Goal: Task Accomplishment & Management: Complete application form

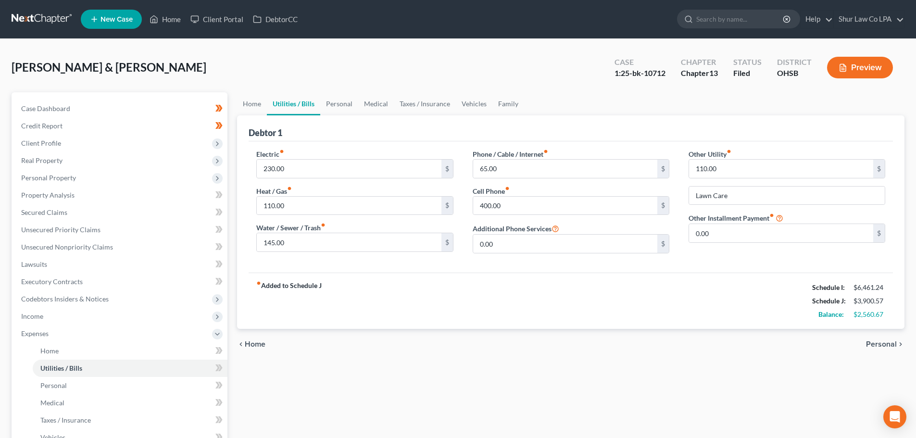
click at [38, 12] on link at bounding box center [43, 19] width 62 height 17
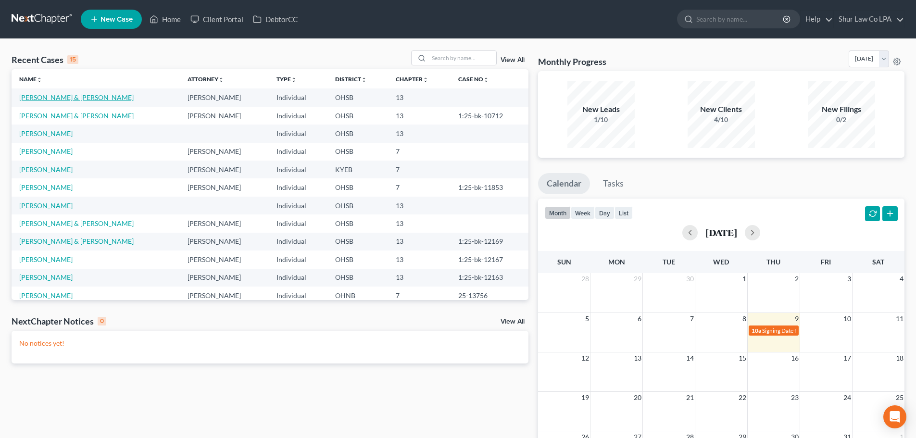
click at [66, 99] on link "[PERSON_NAME] & [PERSON_NAME]" at bounding box center [76, 97] width 114 height 8
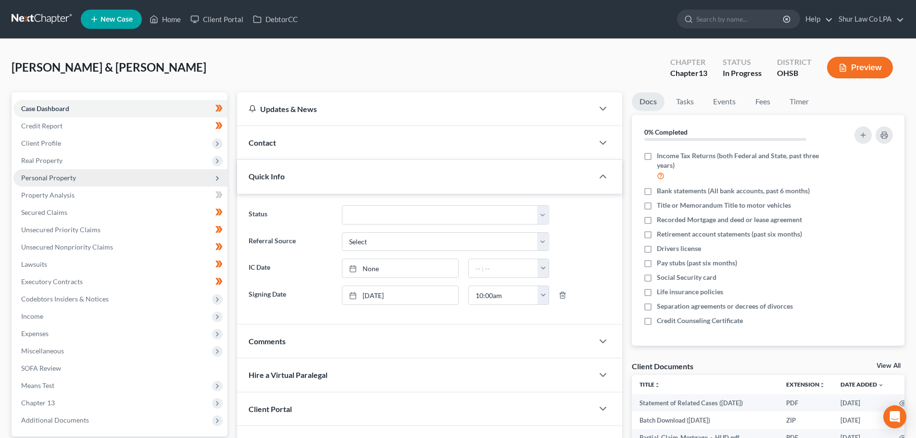
click at [75, 178] on span "Personal Property" at bounding box center [120, 177] width 214 height 17
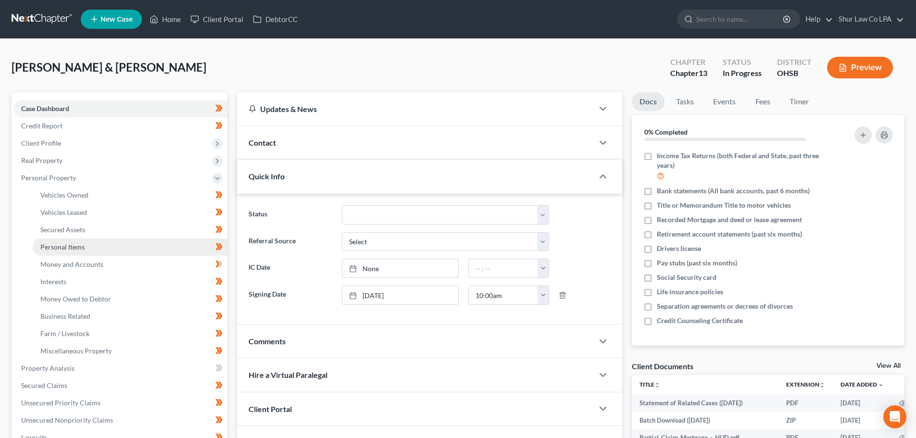
click at [90, 247] on link "Personal Items" at bounding box center [130, 246] width 195 height 17
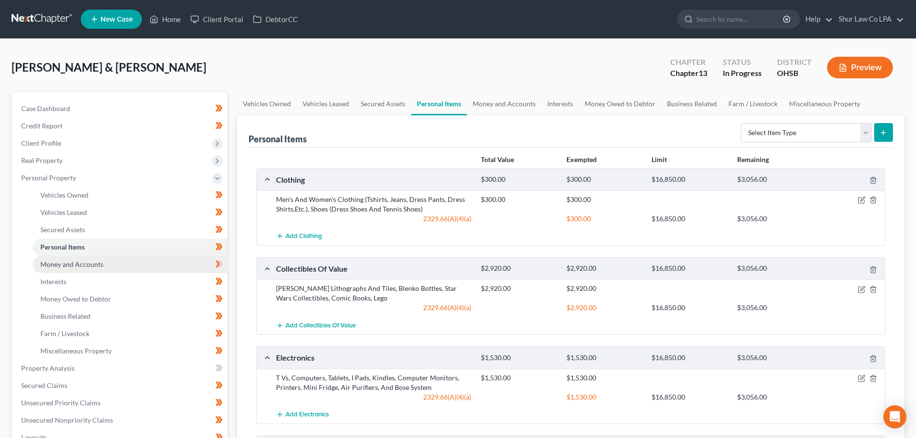
click at [85, 262] on span "Money and Accounts" at bounding box center [71, 264] width 63 height 8
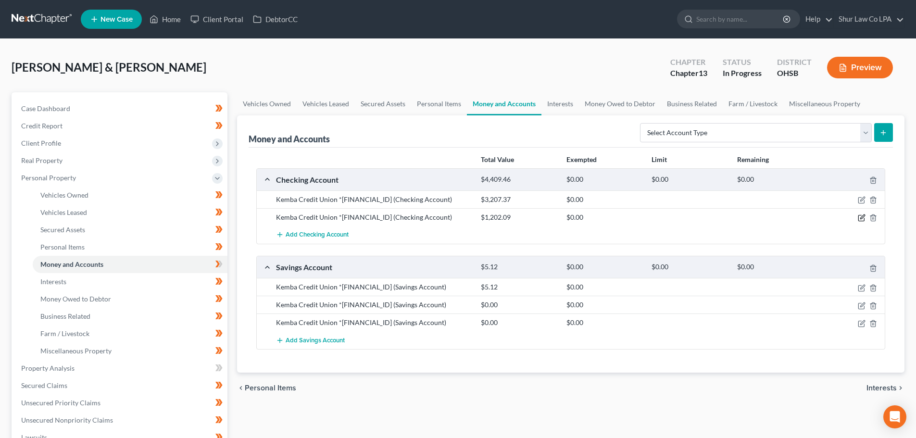
click at [861, 219] on icon "button" at bounding box center [862, 217] width 4 height 4
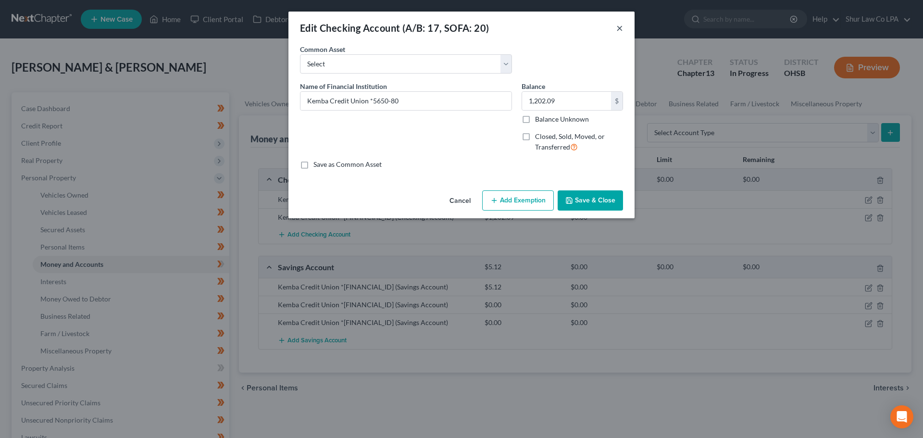
click at [621, 27] on button "×" at bounding box center [619, 28] width 7 height 12
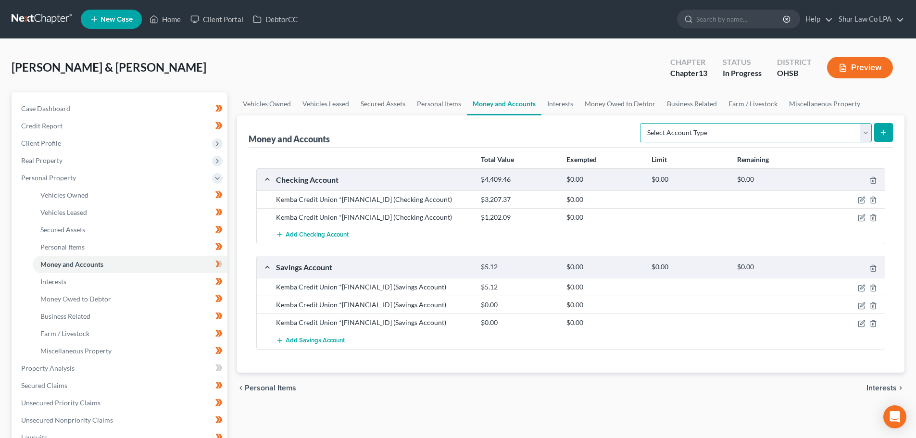
click at [867, 131] on select "Select Account Type Brokerage (A/B: 18, SOFA: 20) Cash on Hand (A/B: 16) Certif…" at bounding box center [756, 132] width 232 height 19
select select "checking"
click at [642, 123] on select "Select Account Type Brokerage (A/B: 18, SOFA: 20) Cash on Hand (A/B: 16) Certif…" at bounding box center [756, 132] width 232 height 19
click at [881, 132] on icon "submit" at bounding box center [883, 133] width 8 height 8
click at [728, 132] on select "Select Account Type Brokerage (A/B: 18, SOFA: 20) Cash on Hand (A/B: 16) Certif…" at bounding box center [756, 132] width 232 height 19
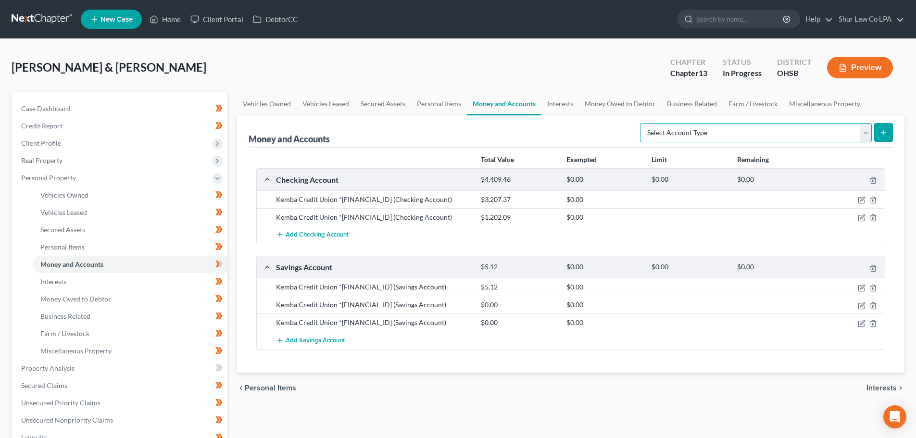
select select "checking"
click at [642, 123] on select "Select Account Type Brokerage (A/B: 18, SOFA: 20) Cash on Hand (A/B: 16) Certif…" at bounding box center [756, 132] width 232 height 19
click at [885, 131] on icon "submit" at bounding box center [883, 133] width 8 height 8
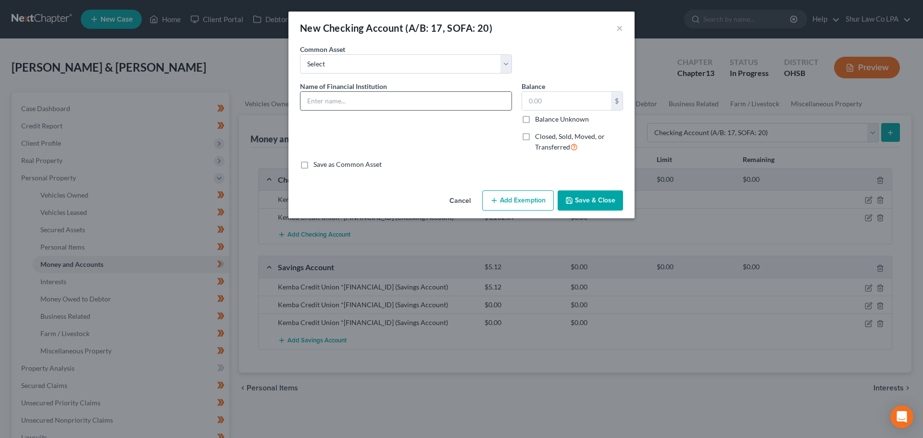
click at [367, 102] on input "text" at bounding box center [405, 101] width 211 height 18
type input "Kemba Credit Union *5648"
click at [558, 99] on input "text" at bounding box center [566, 101] width 89 height 18
type input "1,629.57"
click at [596, 200] on button "Save & Close" at bounding box center [590, 200] width 65 height 20
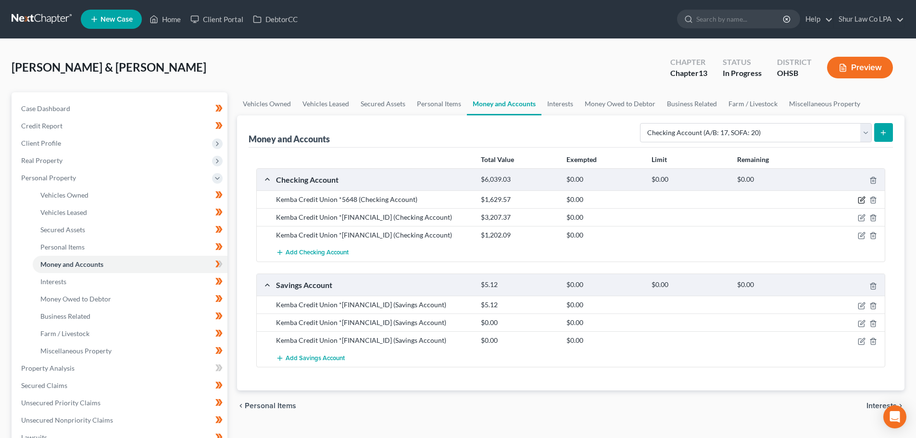
click at [863, 200] on icon "button" at bounding box center [862, 199] width 4 height 4
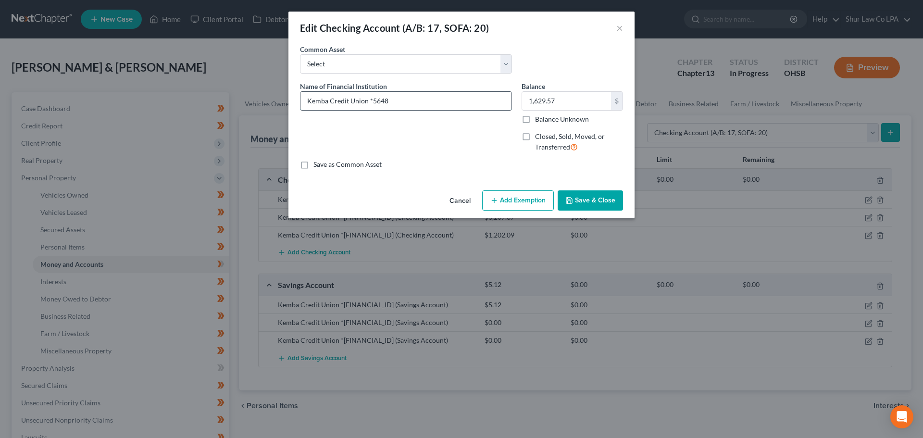
click at [402, 99] on input "Kemba Credit Union *5648" at bounding box center [405, 101] width 211 height 18
type input "Kemba Credit Union *5648-80"
click at [573, 198] on icon "button" at bounding box center [569, 201] width 8 height 8
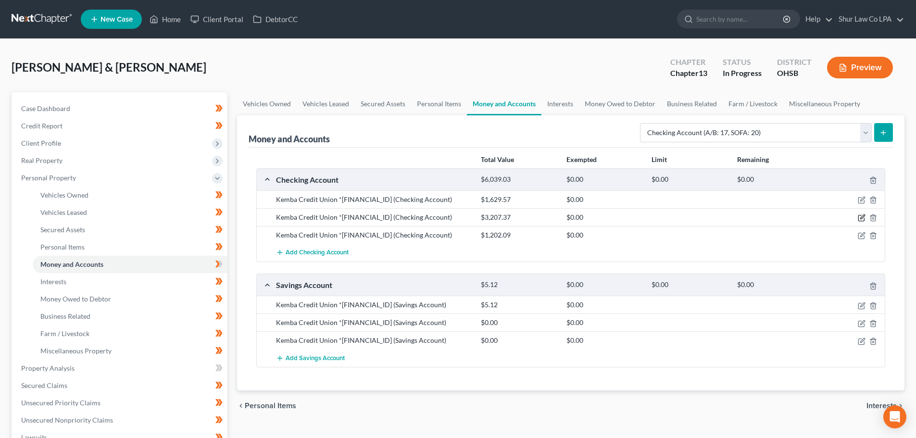
click at [862, 218] on icon "button" at bounding box center [862, 217] width 4 height 4
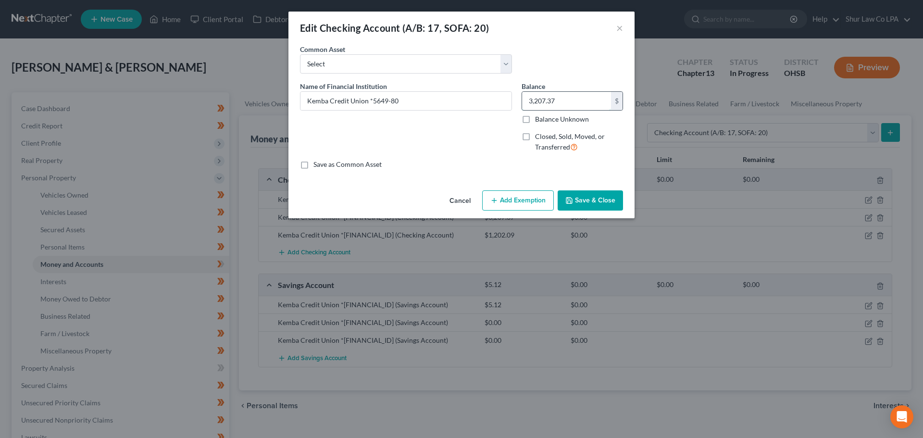
click at [558, 99] on input "3,207.37" at bounding box center [566, 101] width 89 height 18
type input "114.52"
click at [593, 201] on button "Save & Close" at bounding box center [590, 200] width 65 height 20
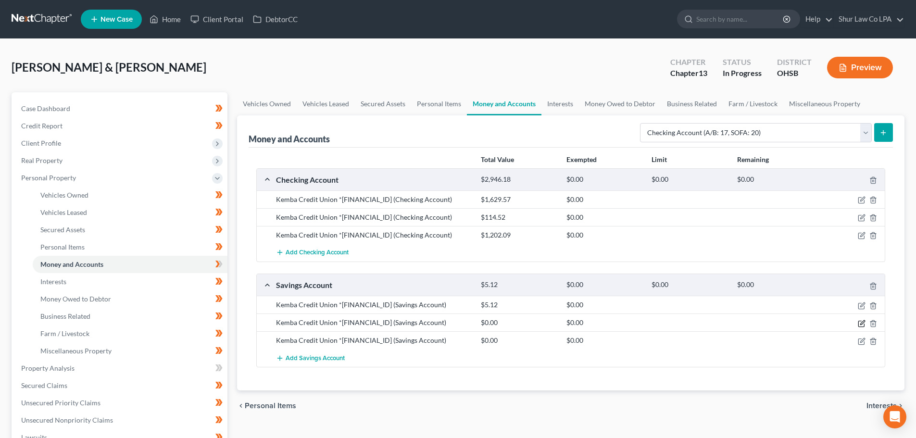
click at [860, 322] on icon "button" at bounding box center [861, 324] width 8 height 8
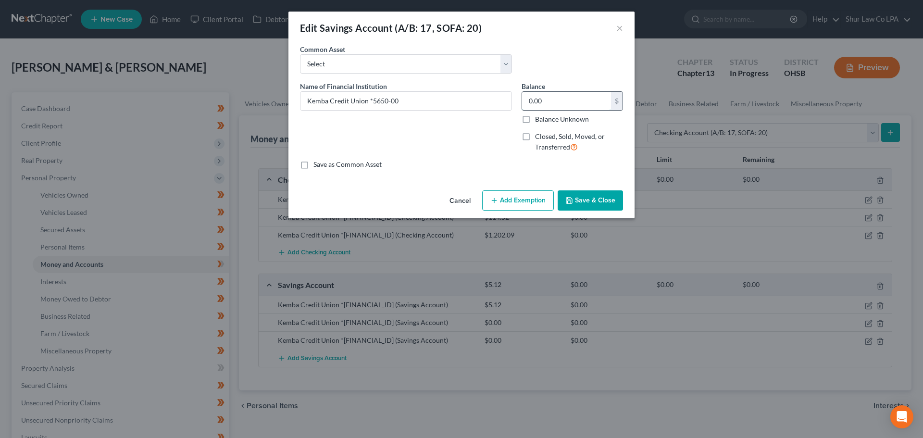
click at [546, 103] on input "0.00" at bounding box center [566, 101] width 89 height 18
type input "0.03"
click at [595, 200] on button "Save & Close" at bounding box center [590, 200] width 65 height 20
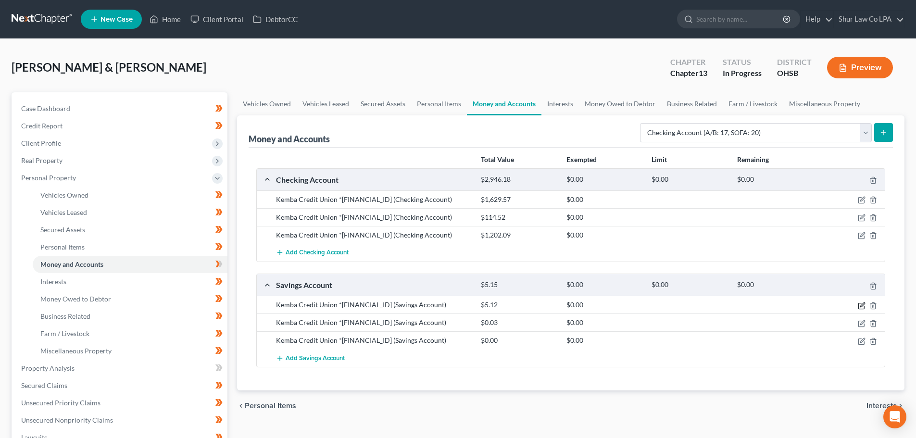
click at [862, 303] on icon "button" at bounding box center [862, 304] width 4 height 4
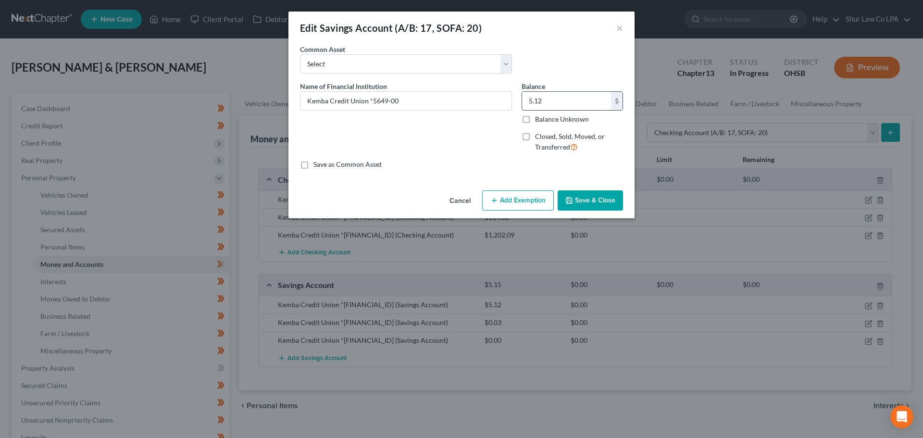
click at [568, 99] on input "5.12" at bounding box center [566, 101] width 89 height 18
type input "0.12"
click at [593, 204] on button "Save & Close" at bounding box center [590, 200] width 65 height 20
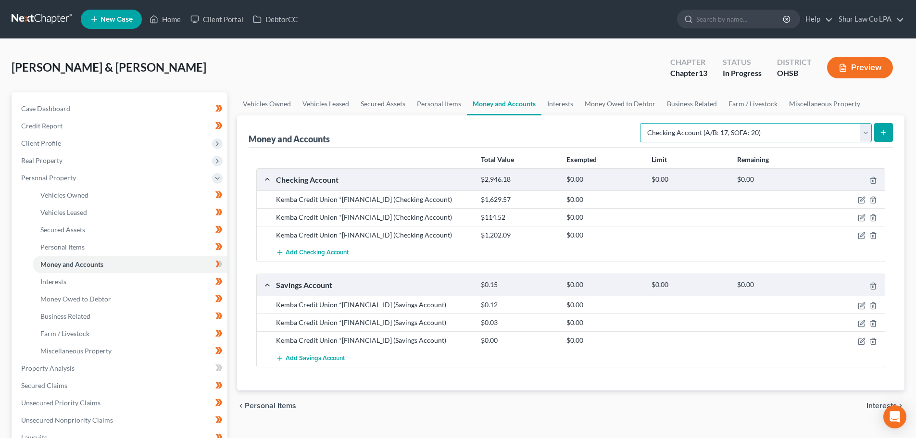
click at [863, 135] on select "Select Account Type Brokerage (A/B: 18, SOFA: 20) Cash on Hand (A/B: 16) Certif…" at bounding box center [756, 132] width 232 height 19
select select "savings"
click at [642, 123] on select "Select Account Type Brokerage (A/B: 18, SOFA: 20) Cash on Hand (A/B: 16) Certif…" at bounding box center [756, 132] width 232 height 19
click at [882, 135] on icon "submit" at bounding box center [883, 133] width 8 height 8
click at [548, 134] on div "Money and Accounts Select Account Type Brokerage (A/B: 18, SOFA: 20) Cash on Ha…" at bounding box center [570, 131] width 644 height 32
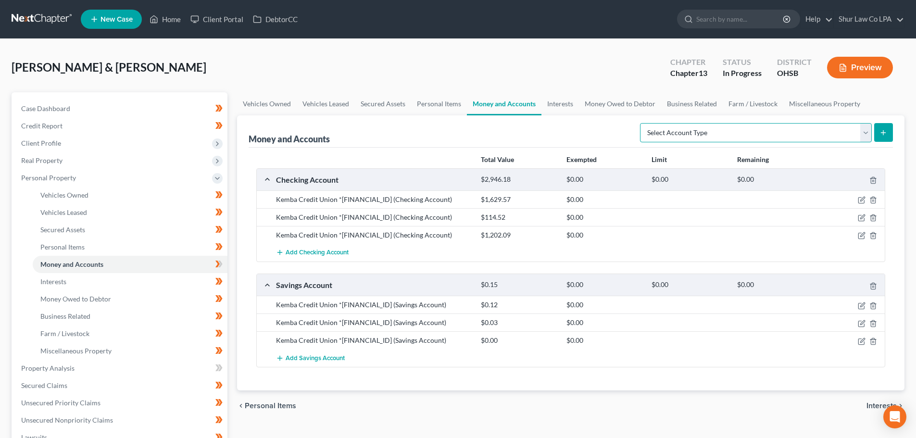
click at [805, 132] on select "Select Account Type Brokerage (A/B: 18, SOFA: 20) Cash on Hand (A/B: 16) Certif…" at bounding box center [756, 132] width 232 height 19
select select "savings"
click at [642, 123] on select "Select Account Type Brokerage (A/B: 18, SOFA: 20) Cash on Hand (A/B: 16) Certif…" at bounding box center [756, 132] width 232 height 19
click at [880, 133] on icon "submit" at bounding box center [883, 133] width 8 height 8
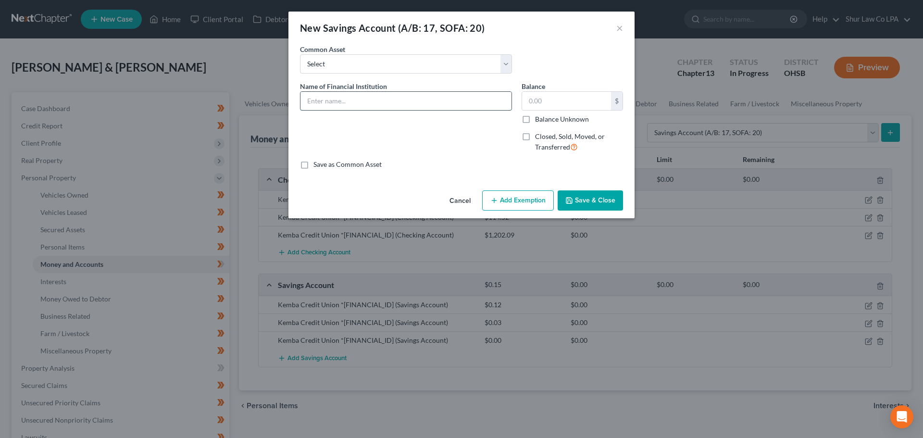
click at [430, 103] on input "text" at bounding box center [405, 101] width 211 height 18
type input "Apple Savings"
type input "0.62"
click at [592, 202] on button "Save & Close" at bounding box center [590, 200] width 65 height 20
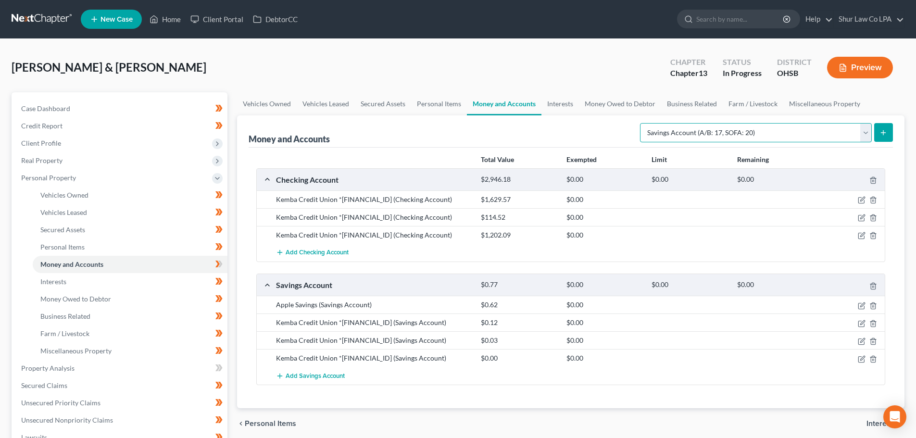
click at [862, 134] on select "Select Account Type Brokerage (A/B: 18, SOFA: 20) Cash on Hand (A/B: 16) Certif…" at bounding box center [756, 132] width 232 height 19
select select "other"
click at [642, 123] on select "Select Account Type Brokerage (A/B: 18, SOFA: 20) Cash on Hand (A/B: 16) Certif…" at bounding box center [756, 132] width 232 height 19
click at [887, 138] on button "submit" at bounding box center [883, 132] width 19 height 19
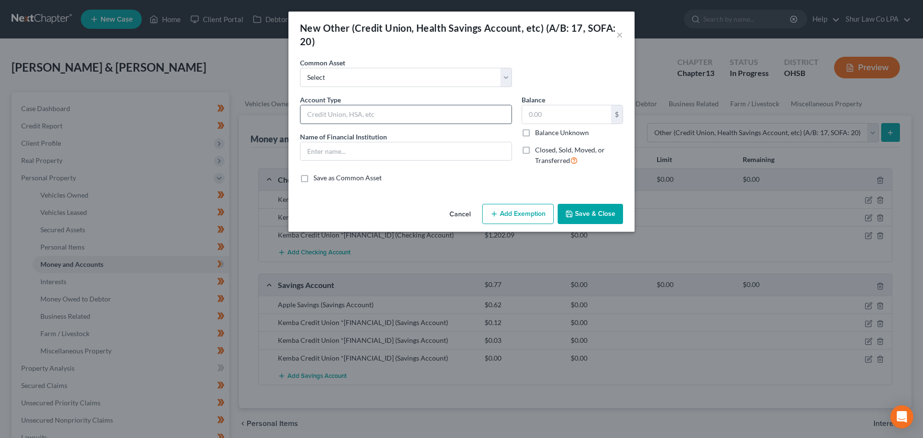
click at [376, 116] on input "text" at bounding box center [405, 114] width 211 height 18
type input "Venmo"
click at [357, 116] on input "Venmo" at bounding box center [405, 114] width 211 height 18
click at [462, 210] on button "Cancel" at bounding box center [460, 214] width 37 height 19
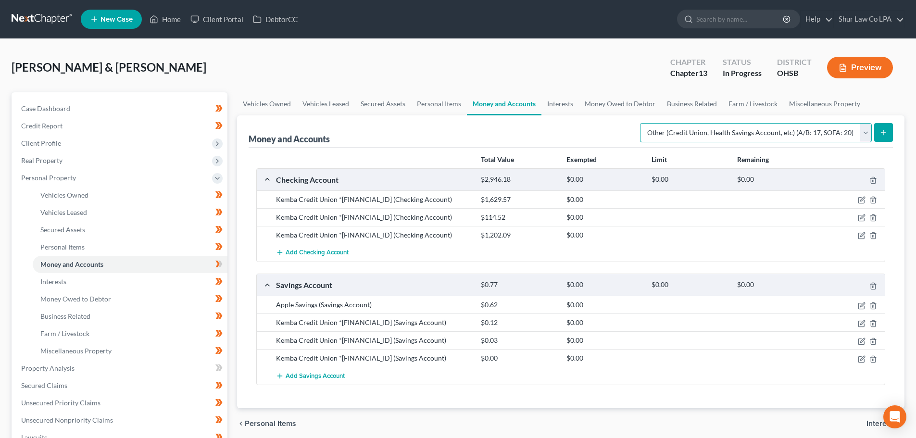
click at [855, 133] on select "Select Account Type Brokerage (A/B: 18, SOFA: 20) Cash on Hand (A/B: 16) Certif…" at bounding box center [756, 132] width 232 height 19
select select "checking"
click at [642, 123] on select "Select Account Type Brokerage (A/B: 18, SOFA: 20) Cash on Hand (A/B: 16) Certif…" at bounding box center [756, 132] width 232 height 19
click at [898, 125] on div "Money and Accounts Select Account Type Brokerage (A/B: 18, SOFA: 20) Cash on Ha…" at bounding box center [570, 261] width 667 height 293
click at [889, 129] on button "submit" at bounding box center [883, 132] width 19 height 19
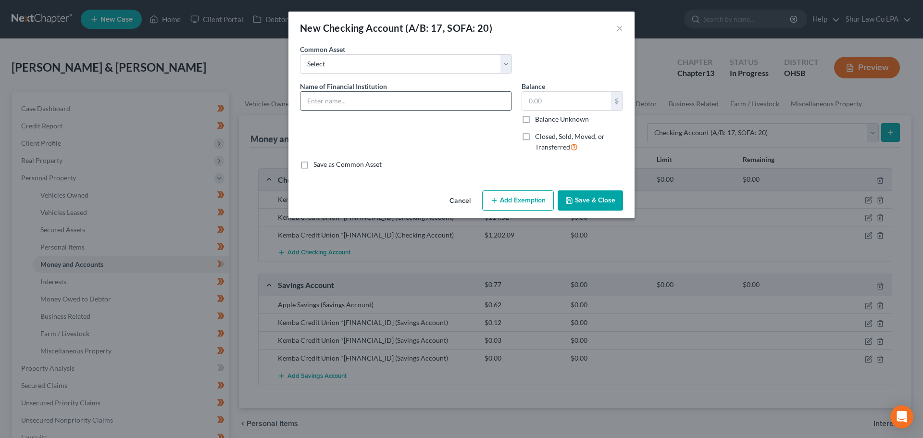
click at [417, 103] on input "text" at bounding box center [405, 101] width 211 height 18
type input "Venmo"
type input "102.87"
click at [587, 202] on button "Save & Close" at bounding box center [590, 200] width 65 height 20
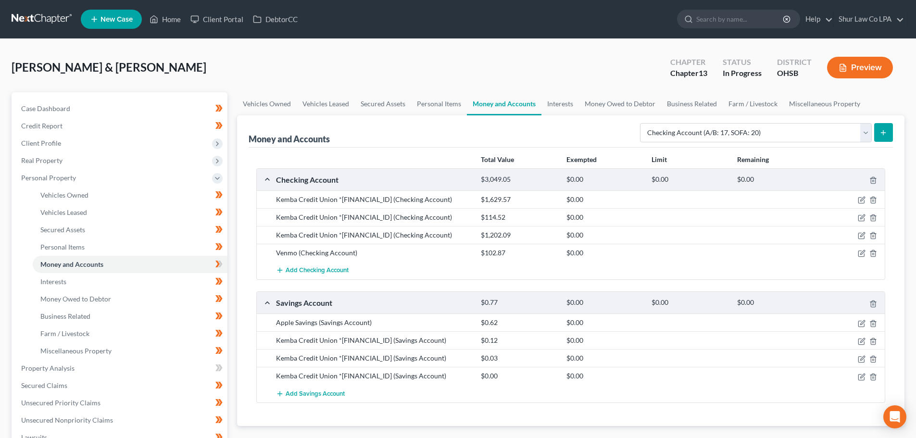
click at [888, 134] on button "submit" at bounding box center [883, 132] width 19 height 19
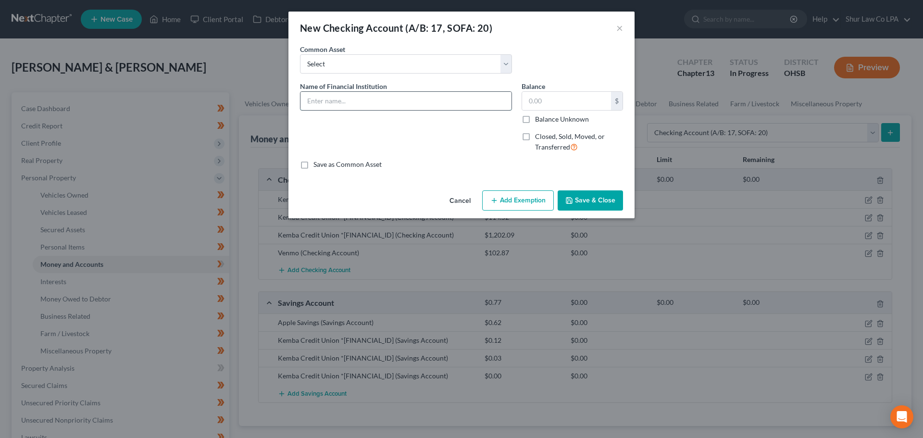
click at [427, 102] on input "text" at bounding box center [405, 101] width 211 height 18
type input "Apple Cash"
click at [461, 65] on select "Select Wright Patt Credit Union Chase Sofi Ally Bank WesBanco Fifth Third Bank …" at bounding box center [406, 63] width 212 height 19
click at [562, 100] on input "text" at bounding box center [566, 101] width 89 height 18
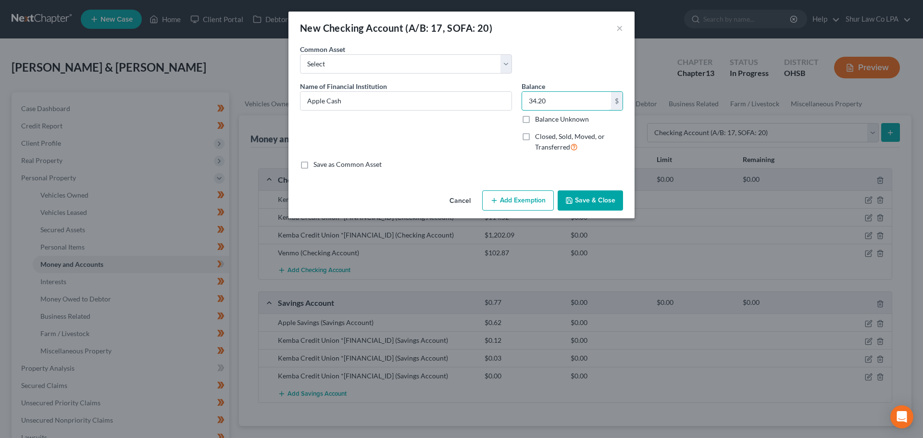
type input "34.20"
click at [592, 199] on button "Save & Close" at bounding box center [590, 200] width 65 height 20
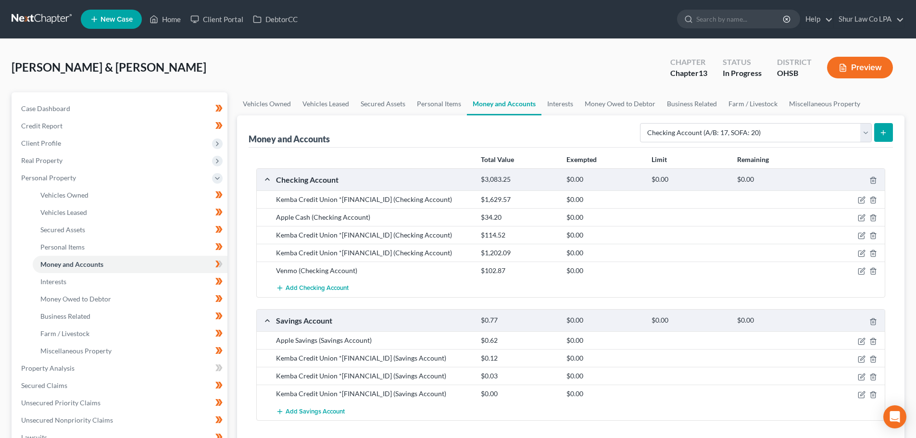
click at [888, 132] on button "submit" at bounding box center [883, 132] width 19 height 19
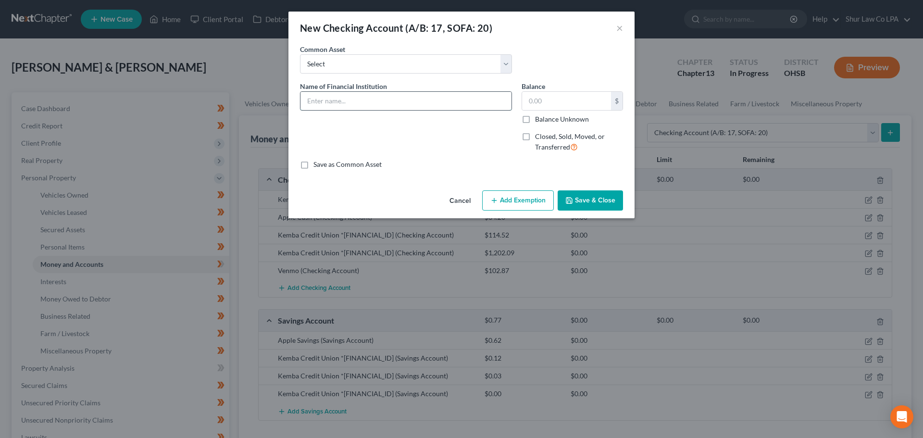
click at [378, 103] on input "text" at bounding box center [405, 101] width 211 height 18
type input "Apple Cash"
click at [556, 102] on input "text" at bounding box center [566, 101] width 89 height 18
click at [471, 200] on button "Cancel" at bounding box center [460, 200] width 37 height 19
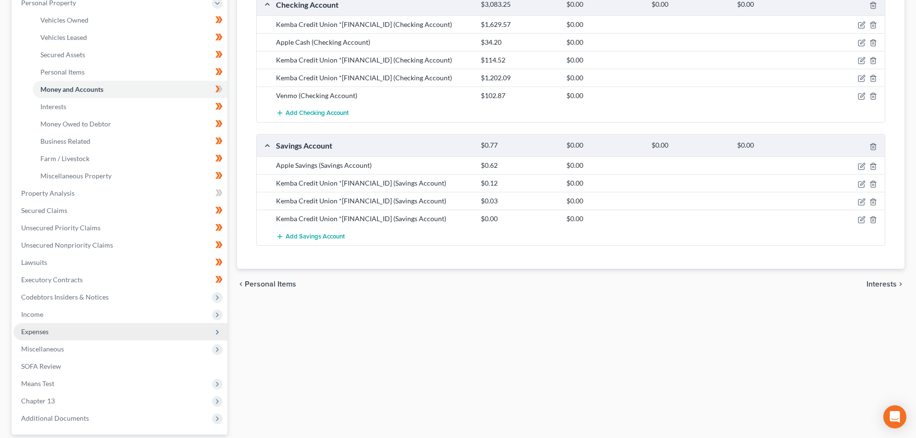
scroll to position [192, 0]
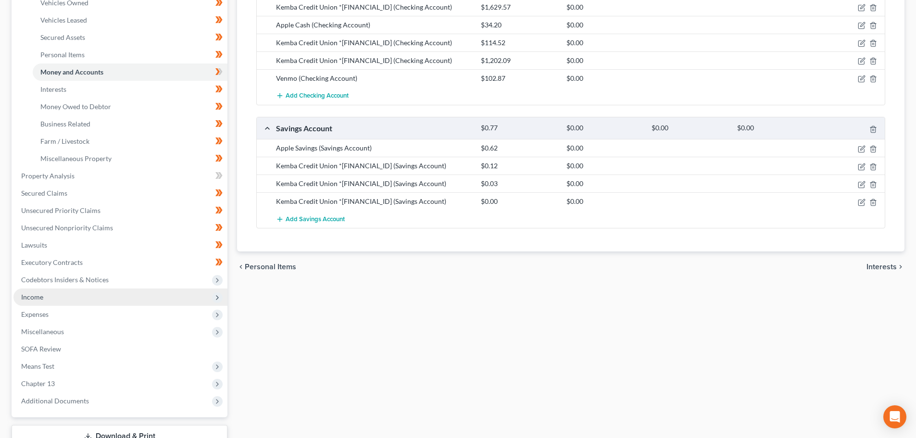
click at [44, 298] on span "Income" at bounding box center [120, 296] width 214 height 17
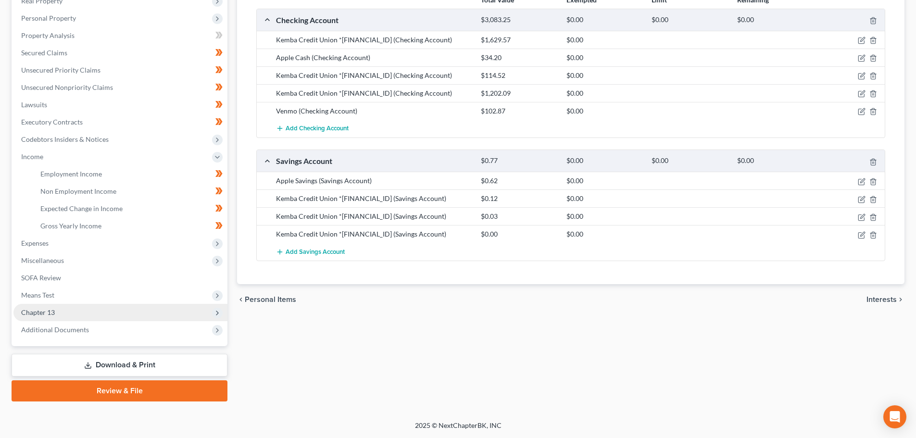
scroll to position [160, 0]
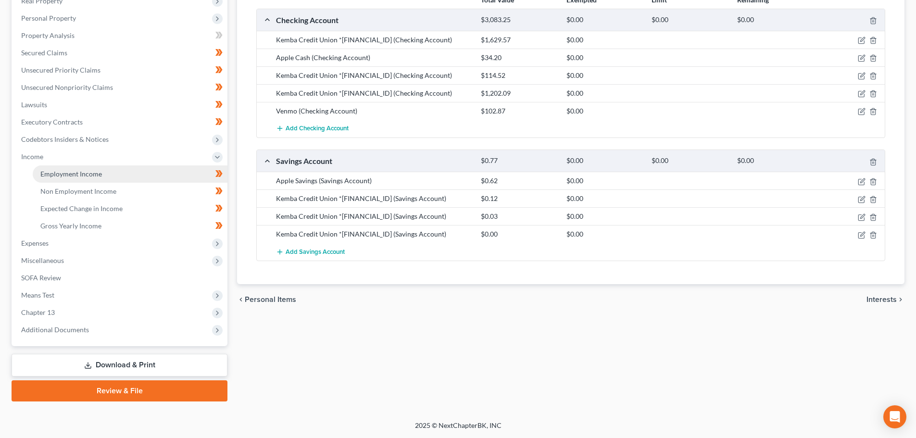
click at [93, 175] on span "Employment Income" at bounding box center [71, 174] width 62 height 8
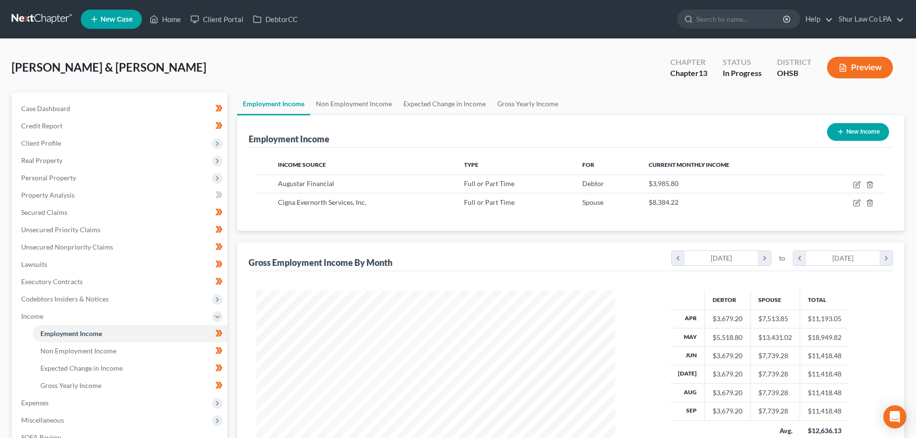
scroll to position [179, 378]
click at [372, 103] on link "Non Employment Income" at bounding box center [353, 103] width 87 height 23
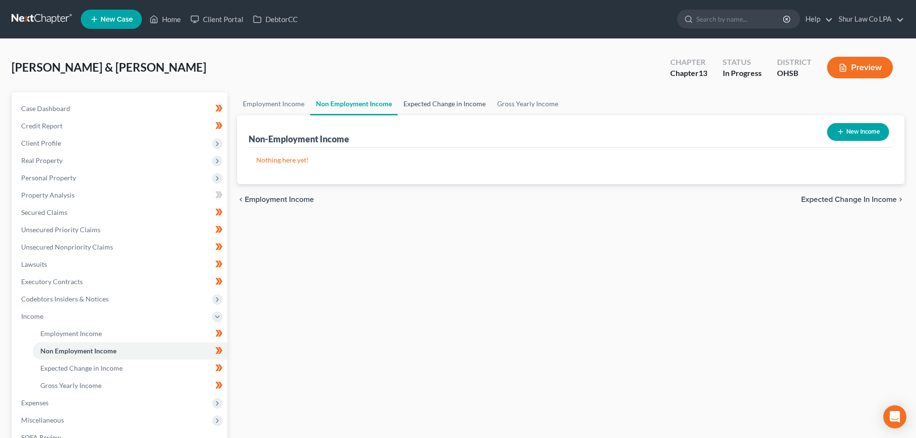
click at [443, 106] on link "Expected Change in Income" at bounding box center [444, 103] width 94 height 23
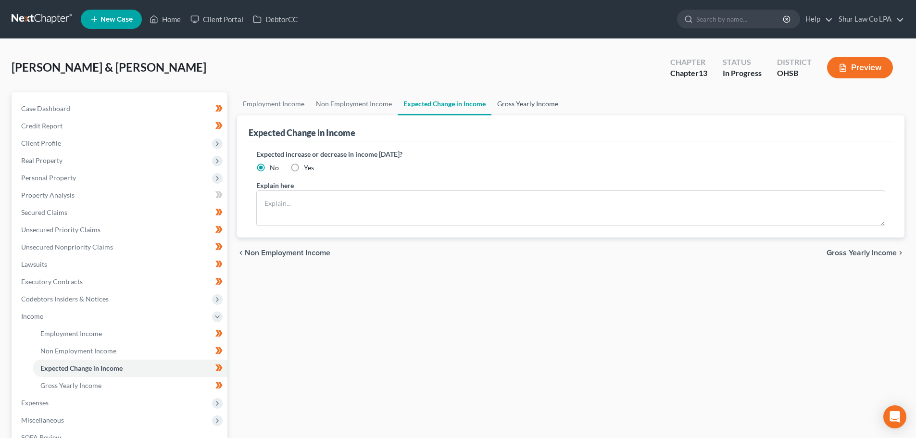
click at [544, 107] on link "Gross Yearly Income" at bounding box center [527, 103] width 73 height 23
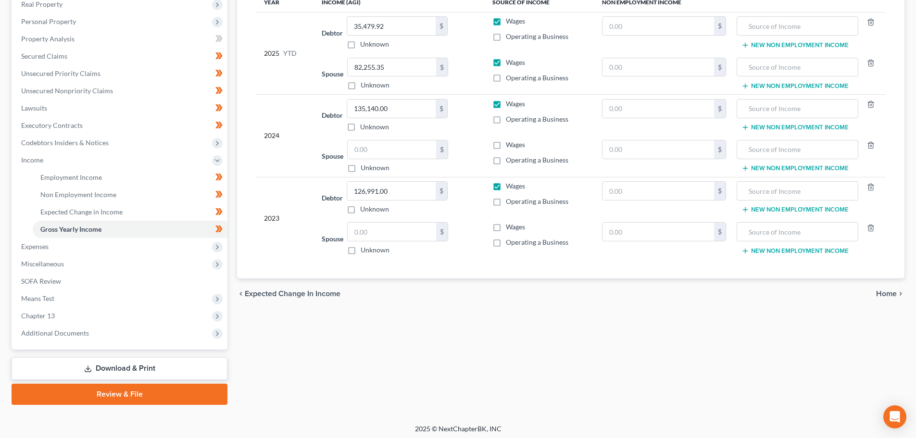
scroll to position [160, 0]
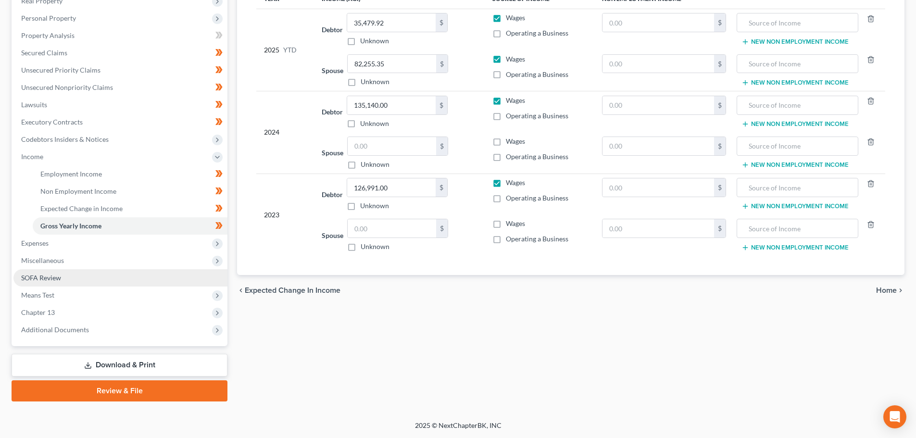
click at [68, 280] on link "SOFA Review" at bounding box center [120, 277] width 214 height 17
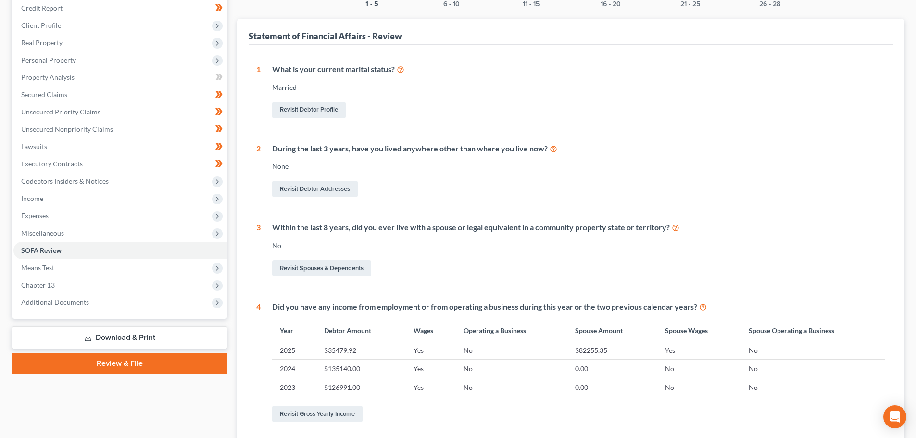
scroll to position [144, 0]
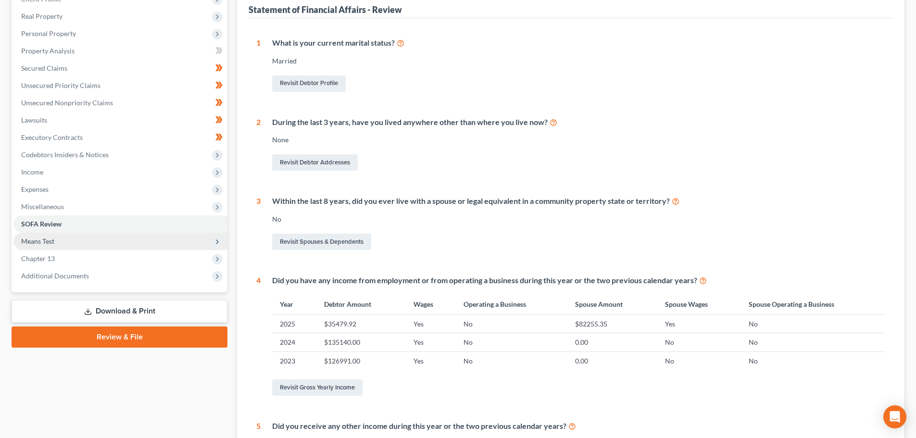
click at [63, 244] on span "Means Test" at bounding box center [120, 241] width 214 height 17
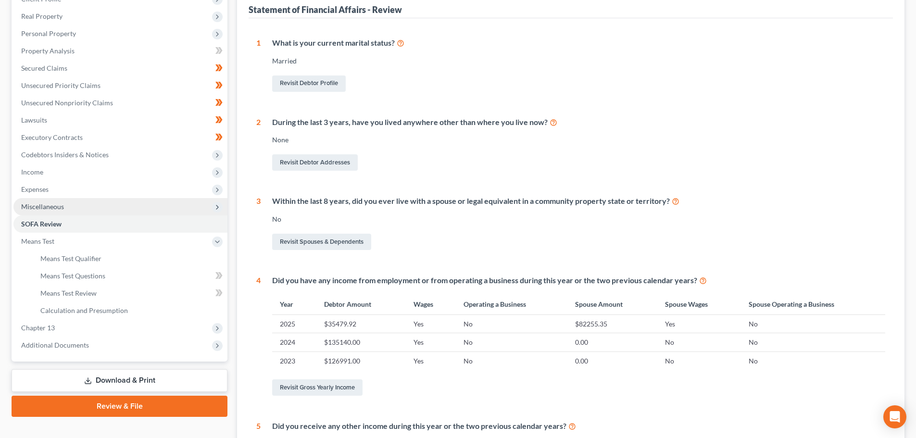
click at [60, 208] on span "Miscellaneous" at bounding box center [42, 206] width 43 height 8
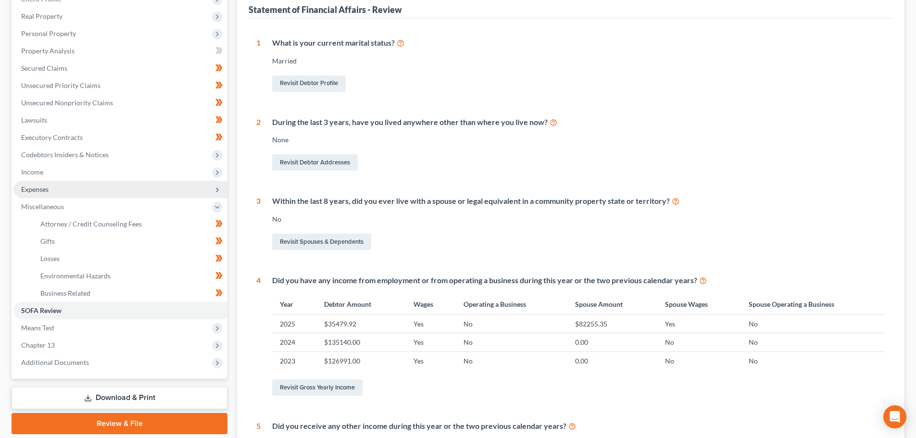
click at [37, 188] on span "Expenses" at bounding box center [34, 189] width 27 height 8
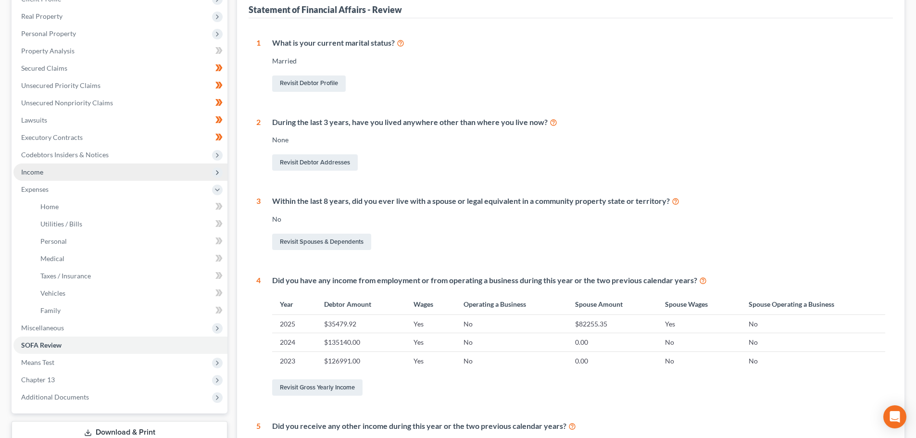
click at [49, 170] on span "Income" at bounding box center [120, 171] width 214 height 17
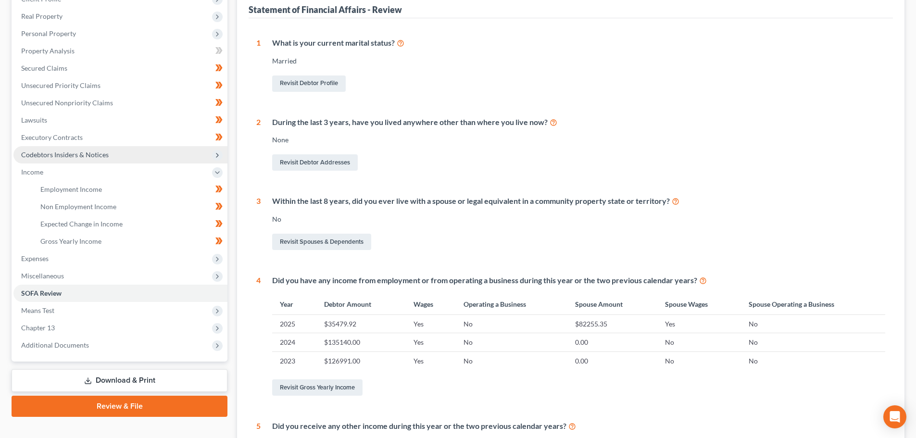
click at [60, 158] on span "Codebtors Insiders & Notices" at bounding box center [64, 154] width 87 height 8
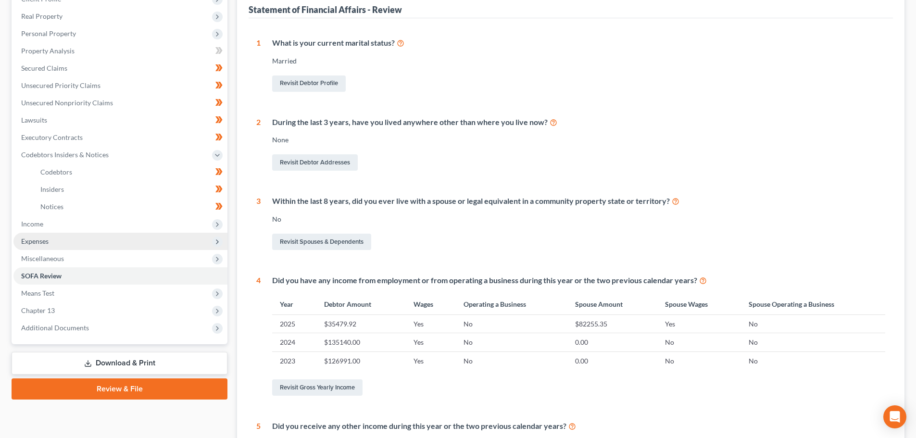
click at [51, 240] on span "Expenses" at bounding box center [120, 241] width 214 height 17
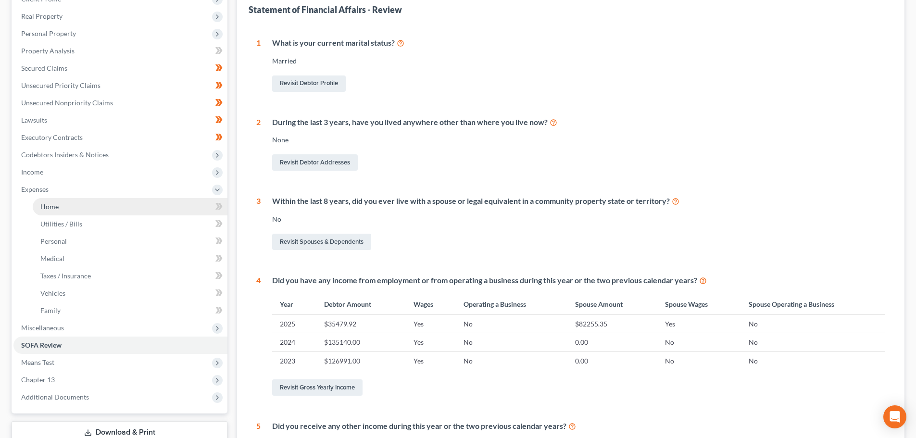
click at [67, 207] on link "Home" at bounding box center [130, 206] width 195 height 17
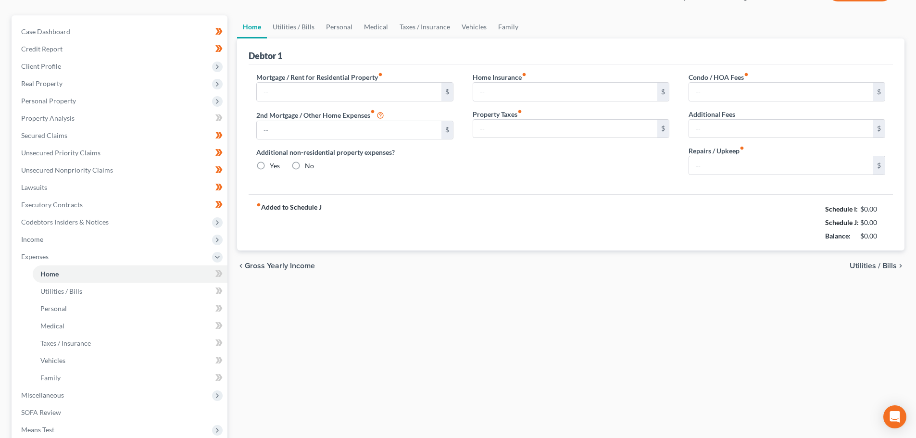
type input "831.48"
type input "0.00"
radio input "true"
type input "71.79"
type input "324.98"
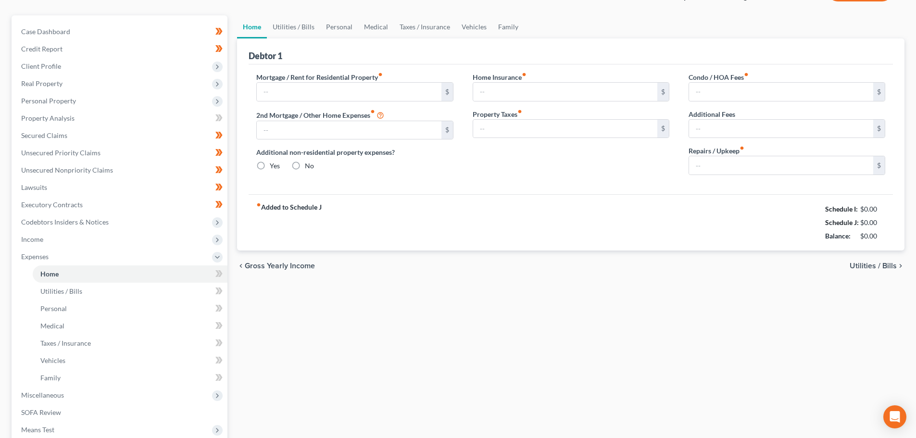
type input "15.00"
type input "132.06"
type input "400.00"
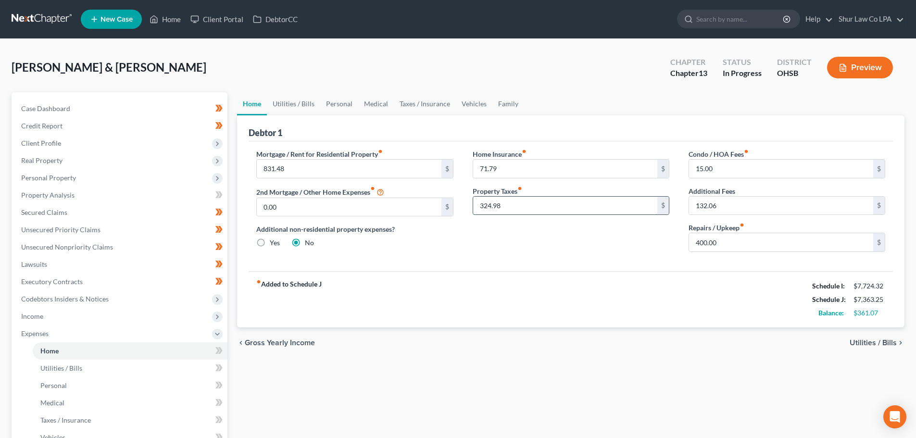
click at [521, 207] on input "324.98" at bounding box center [565, 206] width 184 height 18
click at [508, 167] on input "71.79" at bounding box center [565, 169] width 184 height 18
click at [368, 171] on input "831.48" at bounding box center [349, 169] width 184 height 18
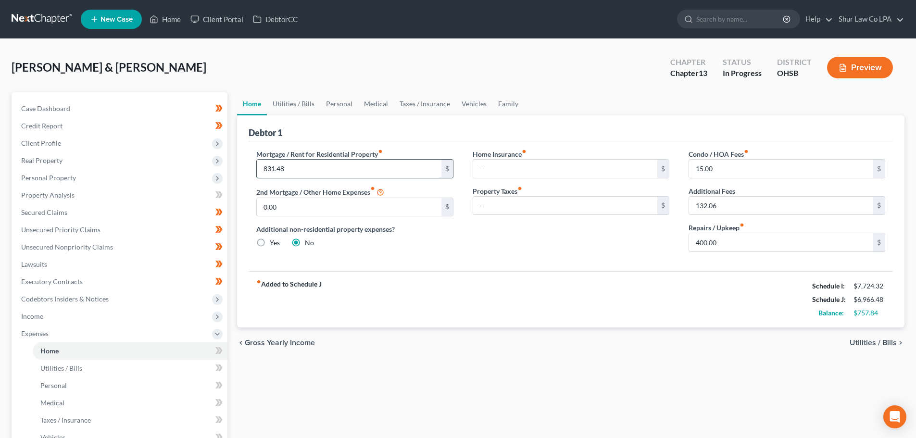
click at [368, 171] on input "831.48" at bounding box center [349, 169] width 184 height 18
click at [320, 169] on input "1,360.00" at bounding box center [349, 169] width 184 height 18
click at [320, 171] on input "1,360.00" at bounding box center [349, 169] width 184 height 18
click at [319, 171] on input "1,360.00" at bounding box center [349, 169] width 184 height 18
click at [318, 172] on input "1,360.00" at bounding box center [349, 169] width 184 height 18
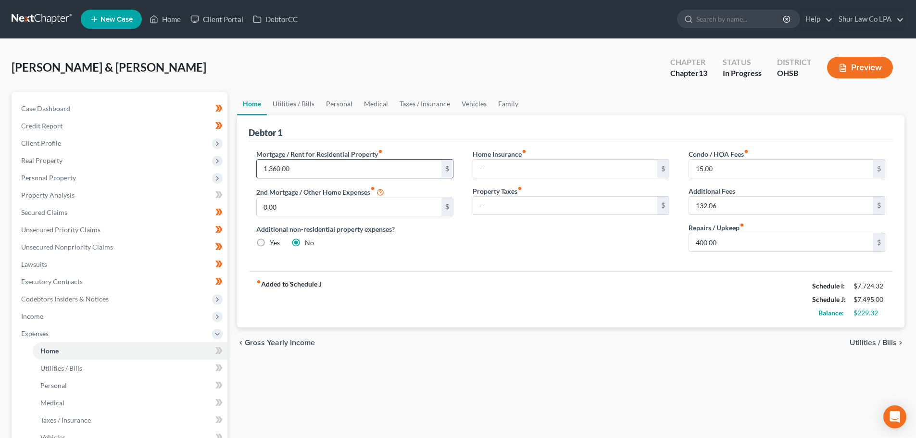
click at [318, 172] on input "1,360.00" at bounding box center [349, 169] width 184 height 18
type input "1,380.00"
click at [516, 258] on div "Home Insurance fiber_manual_record $ Property Taxes fiber_manual_record $" at bounding box center [571, 204] width 216 height 111
click at [733, 206] on input "132.06" at bounding box center [781, 206] width 184 height 18
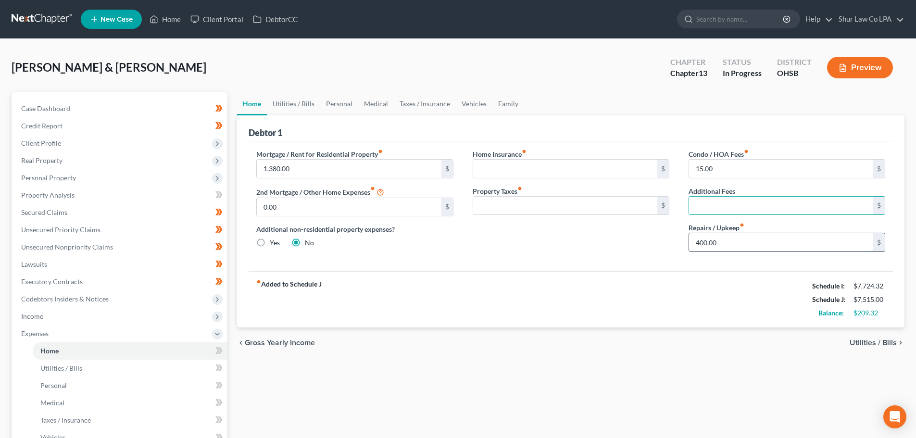
click at [728, 244] on input "400.00" at bounding box center [781, 242] width 184 height 18
click at [292, 105] on link "Utilities / Bills" at bounding box center [293, 103] width 53 height 23
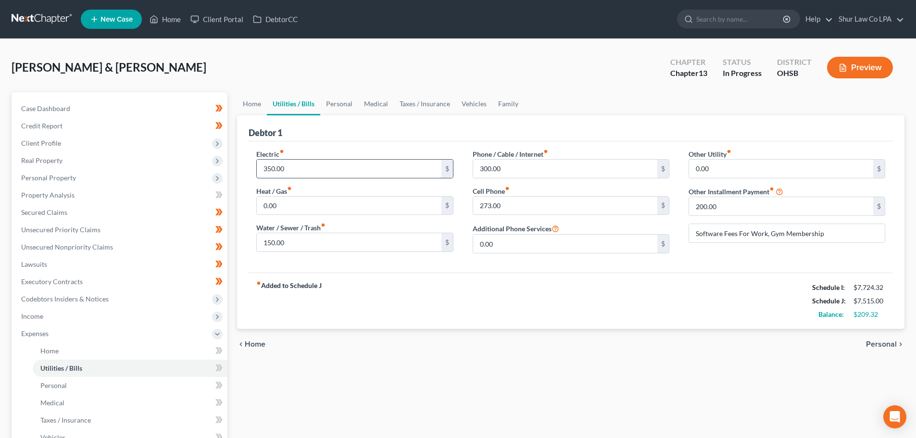
click at [297, 167] on input "350.00" at bounding box center [349, 169] width 184 height 18
click at [304, 243] on input "150.00" at bounding box center [349, 242] width 184 height 18
click at [710, 162] on input "0.00" at bounding box center [781, 169] width 184 height 18
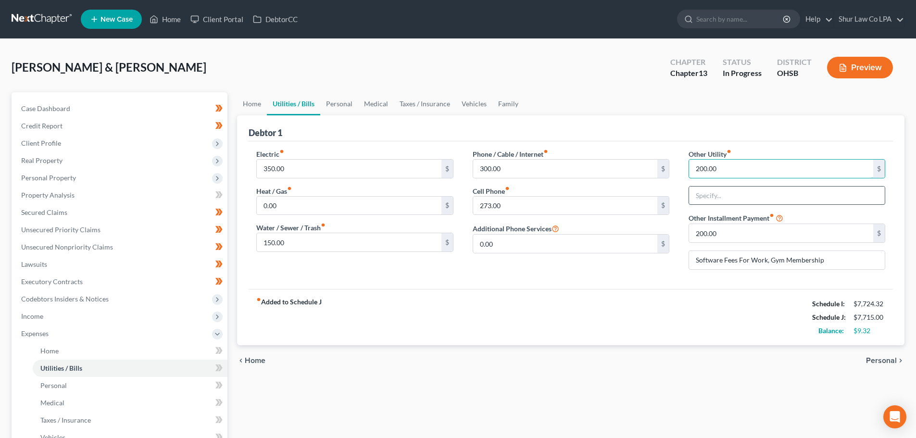
type input "200.00"
click at [722, 198] on input "text" at bounding box center [787, 195] width 196 height 18
click at [709, 197] on input "text" at bounding box center [787, 195] width 196 height 18
click at [693, 312] on div "fiber_manual_record Added to Schedule J Schedule I: $7,724.32 Schedule J: $7,71…" at bounding box center [570, 317] width 644 height 56
click at [709, 193] on input "text" at bounding box center [787, 195] width 196 height 18
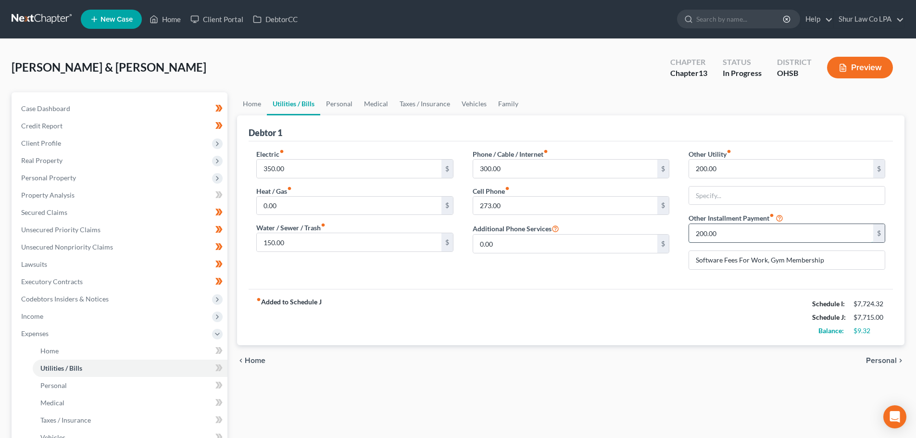
click at [716, 233] on input "200.00" at bounding box center [781, 233] width 184 height 18
type input "25.00"
click at [722, 257] on input "Software Fees For Work, Gym Membership" at bounding box center [787, 260] width 196 height 18
click at [722, 259] on input "Software Fees For Work, Gym Membership" at bounding box center [787, 260] width 196 height 18
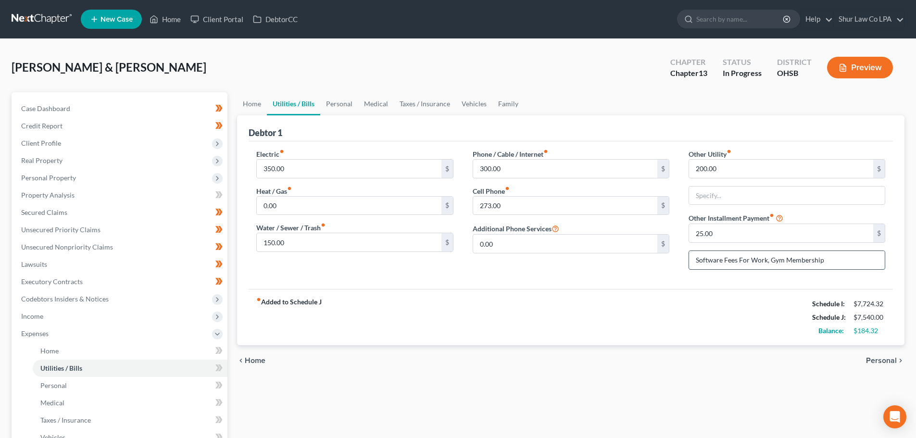
click at [722, 259] on input "Software Fees For Work, Gym Membership" at bounding box center [787, 260] width 196 height 18
drag, startPoint x: 769, startPoint y: 260, endPoint x: 624, endPoint y: 261, distance: 145.1
click at [625, 261] on div "Electric fiber_manual_record 350.00 $ Heat / Gas fiber_manual_record 0.00 $ Wat…" at bounding box center [571, 213] width 648 height 128
type input "Gym Membership"
type input "175.00"
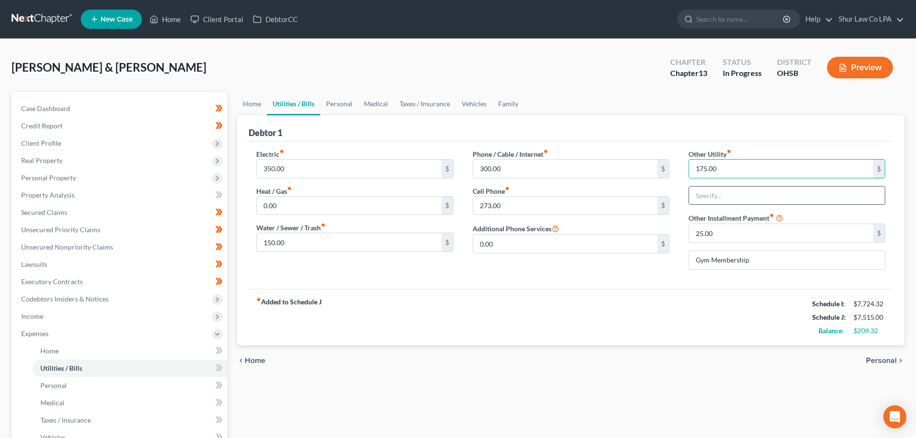
click at [739, 197] on input "text" at bounding box center [787, 195] width 196 height 18
type input "Software for work"
click at [341, 104] on link "Personal" at bounding box center [339, 103] width 38 height 23
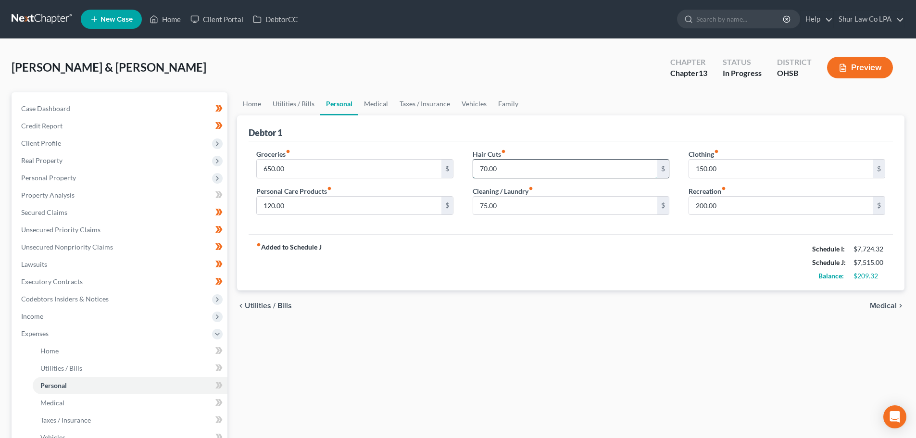
click at [519, 169] on input "70.00" at bounding box center [565, 169] width 184 height 18
click at [309, 207] on input "120.00" at bounding box center [349, 206] width 184 height 18
click at [510, 207] on input "75.00" at bounding box center [565, 206] width 184 height 18
click at [728, 168] on input "150.00" at bounding box center [781, 169] width 184 height 18
click at [377, 102] on link "Medical" at bounding box center [376, 103] width 36 height 23
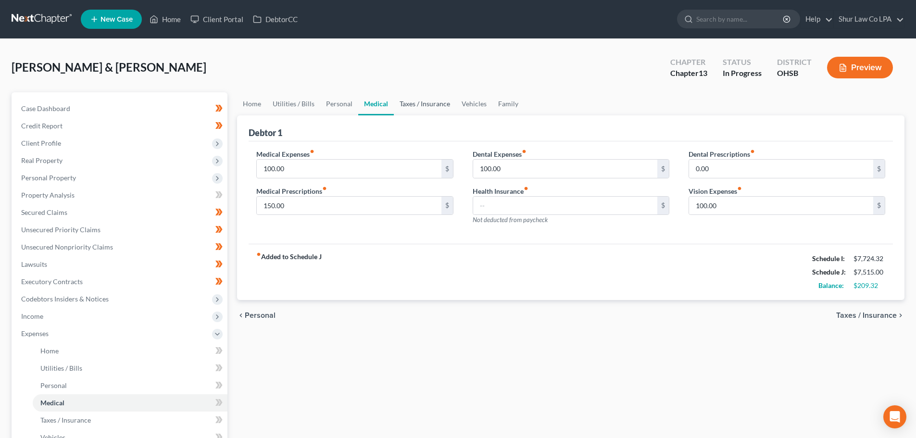
click at [416, 99] on link "Taxes / Insurance" at bounding box center [425, 103] width 62 height 23
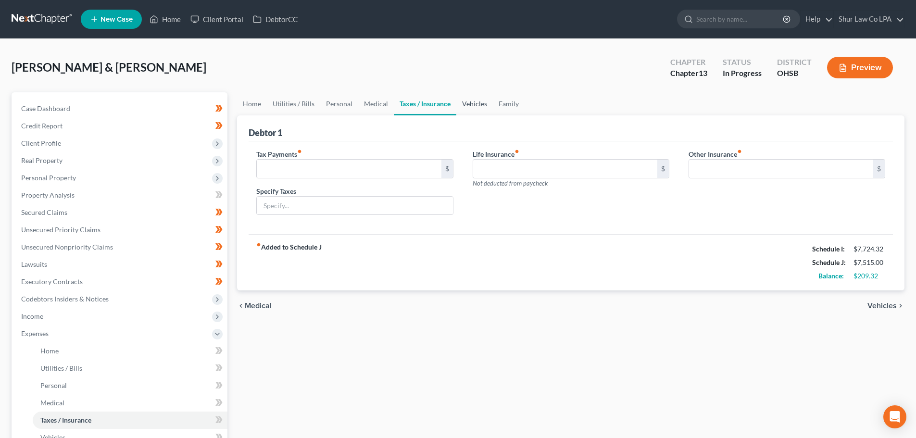
click at [473, 104] on link "Vehicles" at bounding box center [474, 103] width 37 height 23
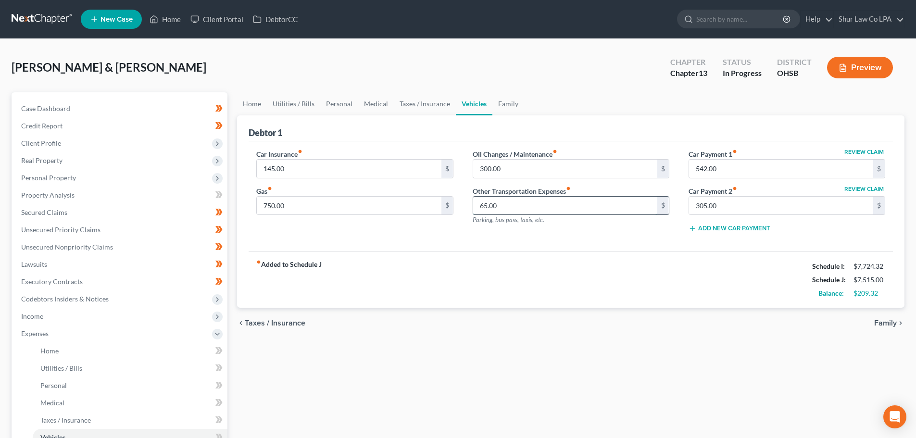
click at [507, 206] on input "65.00" at bounding box center [565, 206] width 184 height 18
click at [301, 163] on input "145.00" at bounding box center [349, 169] width 184 height 18
click at [343, 211] on input "750.00" at bounding box center [349, 206] width 184 height 18
type input "360.00"
click at [523, 173] on input "300.00" at bounding box center [565, 169] width 184 height 18
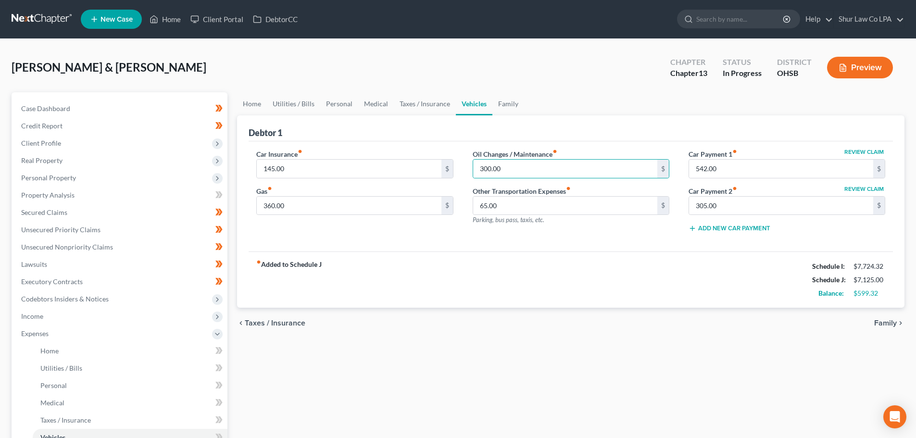
click at [480, 135] on div "Debtor 1" at bounding box center [570, 128] width 644 height 26
click at [505, 170] on input "300.00" at bounding box center [565, 169] width 184 height 18
click at [505, 105] on link "Family" at bounding box center [508, 103] width 32 height 23
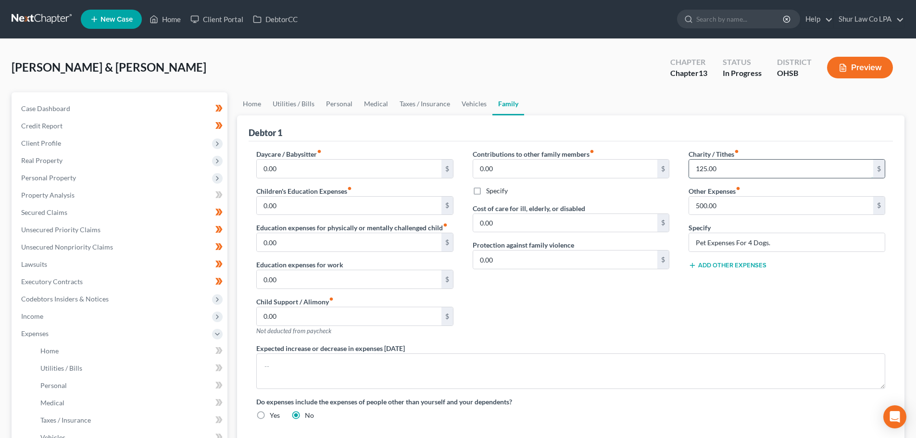
click at [737, 172] on input "125.00" at bounding box center [781, 169] width 184 height 18
click at [727, 167] on input "125.00" at bounding box center [781, 169] width 184 height 18
click at [721, 169] on input "125.00" at bounding box center [781, 169] width 184 height 18
type input "50.00"
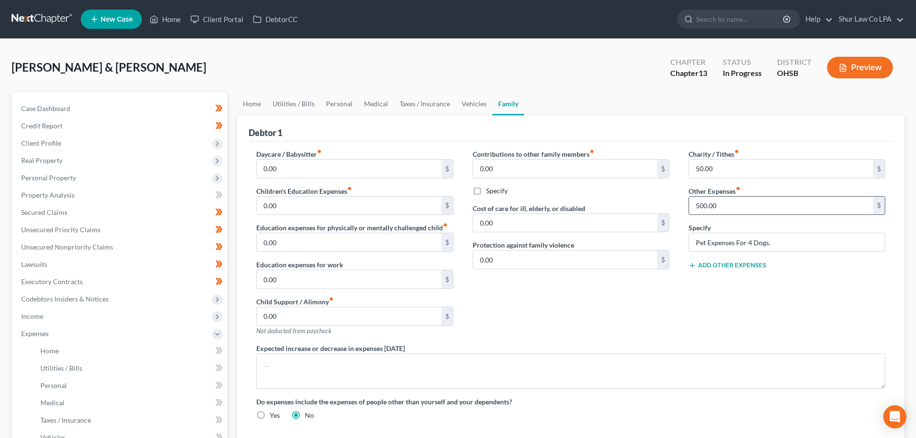
click at [726, 208] on input "500.00" at bounding box center [781, 206] width 184 height 18
click at [771, 244] on input "Pet Expenses For 4 Dogs." at bounding box center [787, 242] width 196 height 18
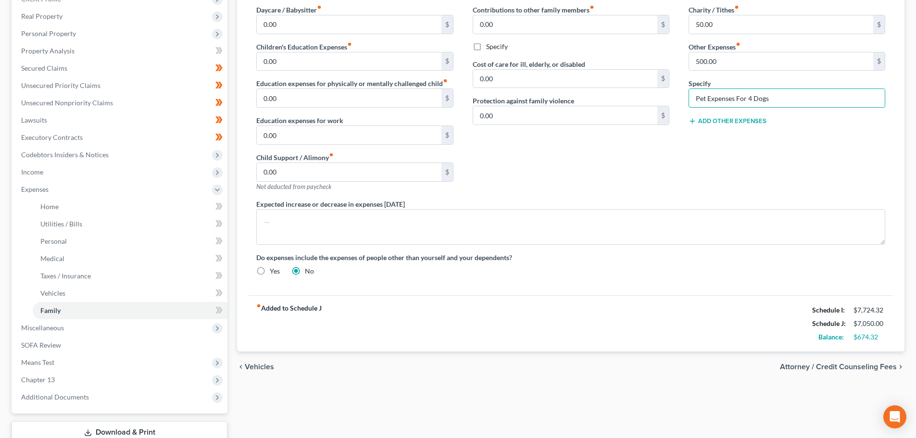
scroll to position [96, 0]
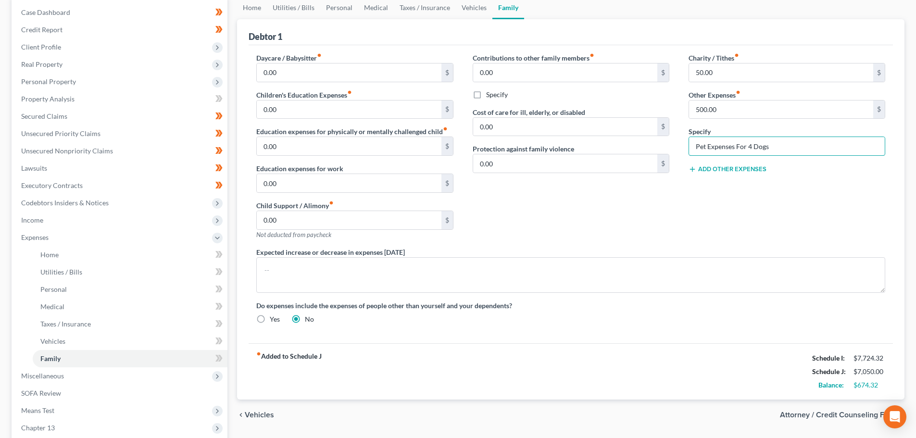
type input "Pet Expenses For 4 Dogs"
click at [564, 220] on div "Contributions to other family members fiber_manual_record 0.00 $ Specify Cost o…" at bounding box center [571, 150] width 216 height 194
click at [722, 110] on input "500.00" at bounding box center [781, 109] width 184 height 18
type input "350.00"
click at [574, 213] on div "Contributions to other family members fiber_manual_record 0.00 $ Specify Cost o…" at bounding box center [571, 150] width 216 height 194
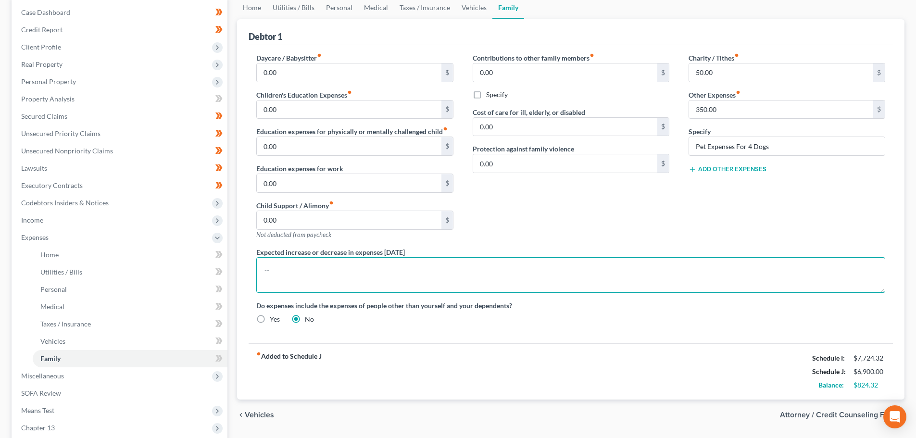
click at [390, 285] on textarea at bounding box center [570, 275] width 629 height 36
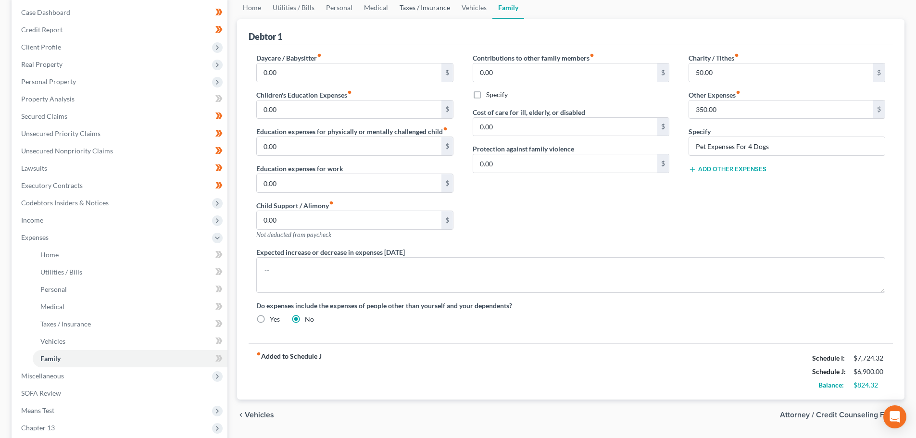
click at [433, 5] on link "Taxes / Insurance" at bounding box center [425, 7] width 62 height 23
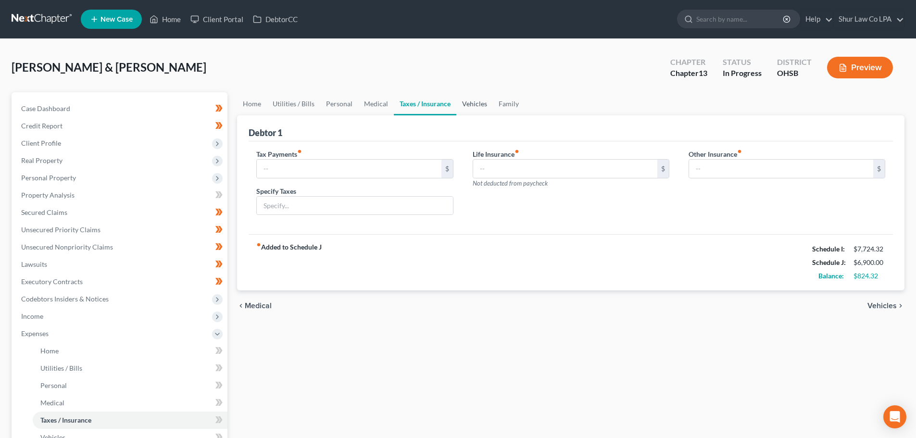
click at [470, 99] on link "Vehicles" at bounding box center [474, 103] width 37 height 23
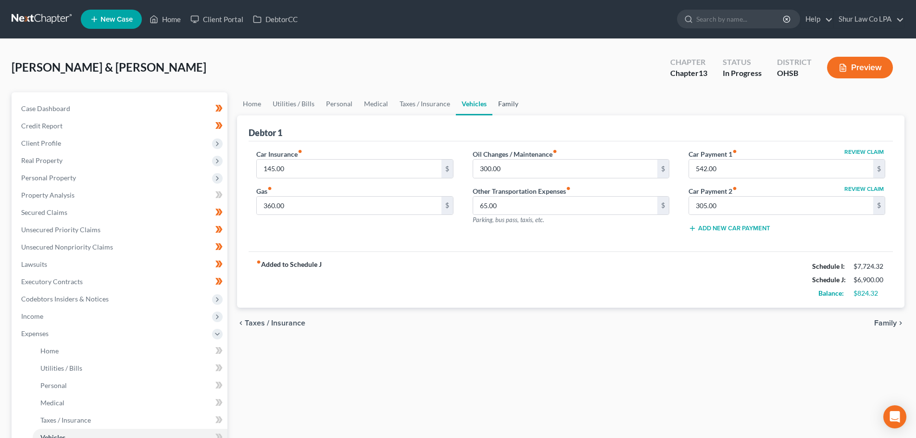
click at [500, 104] on link "Family" at bounding box center [508, 103] width 32 height 23
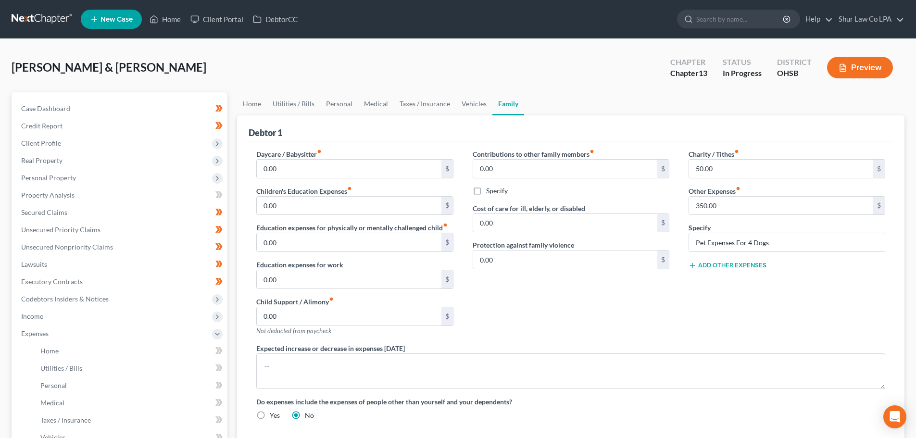
click at [555, 309] on div "Contributions to other family members fiber_manual_record 0.00 $ Specify Cost o…" at bounding box center [571, 246] width 216 height 194
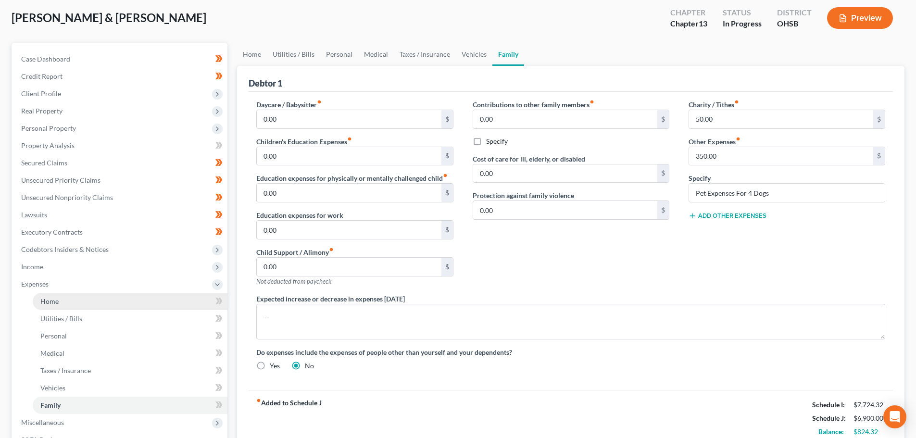
scroll to position [96, 0]
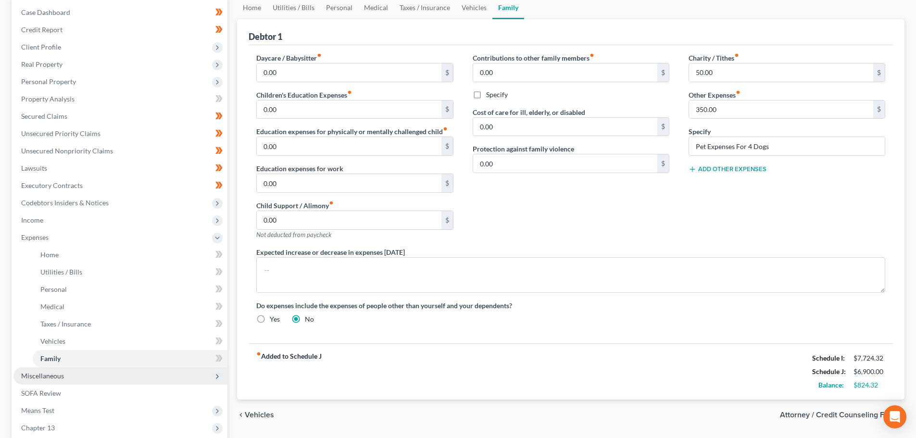
click at [78, 378] on span "Miscellaneous" at bounding box center [120, 375] width 214 height 17
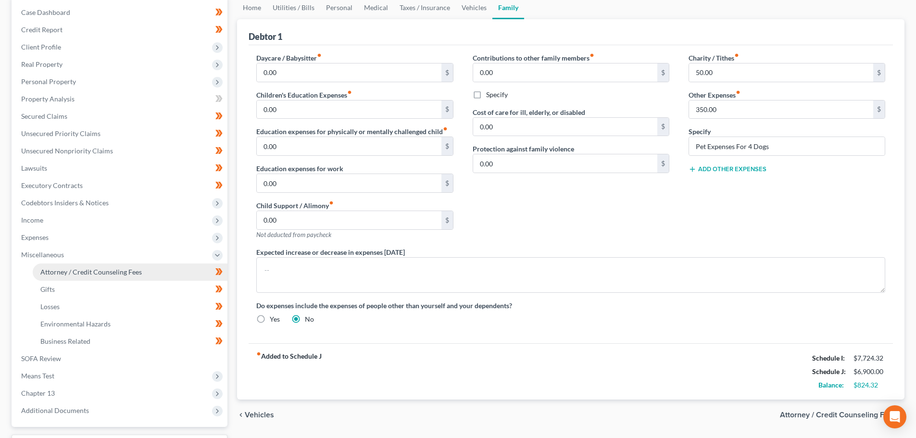
click at [131, 276] on link "Attorney / Credit Counseling Fees" at bounding box center [130, 271] width 195 height 17
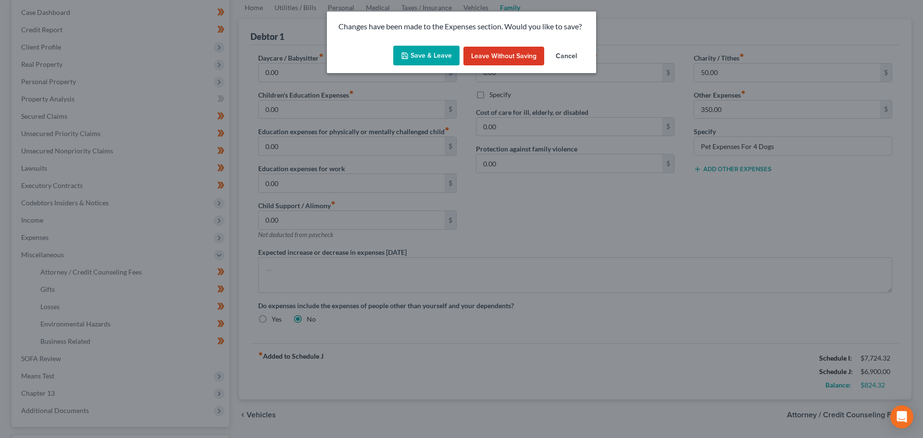
click at [431, 51] on button "Save & Leave" at bounding box center [426, 56] width 66 height 20
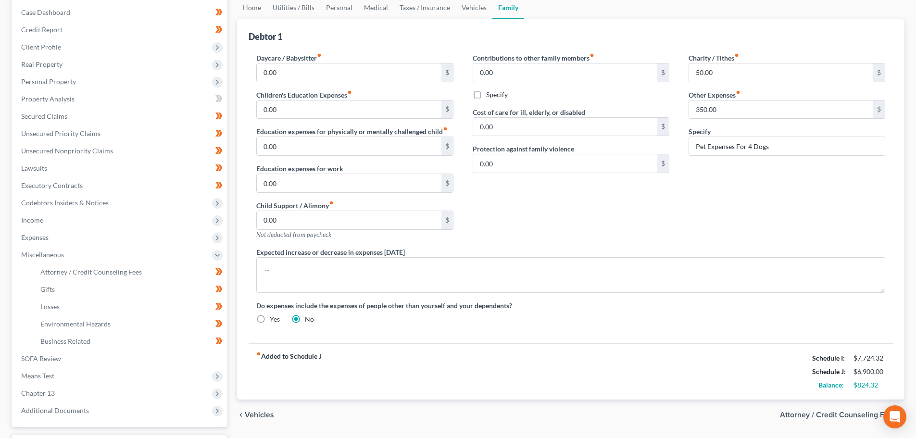
select select "0"
select select "1"
select select "0"
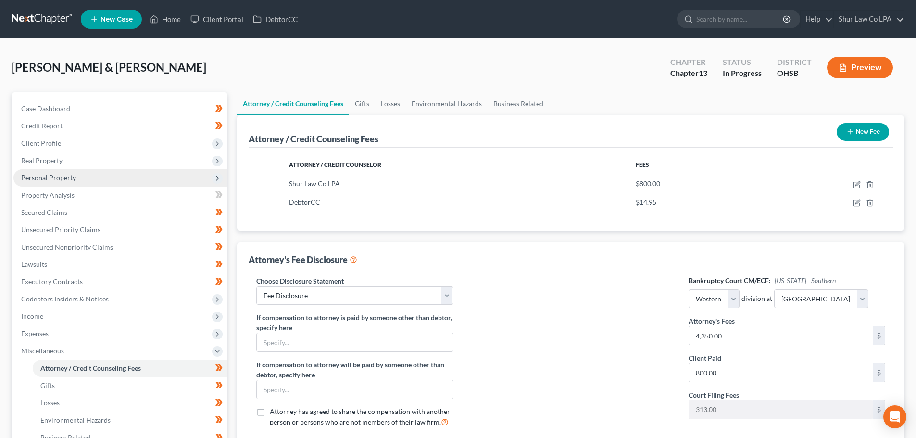
click at [63, 176] on span "Personal Property" at bounding box center [48, 177] width 55 height 8
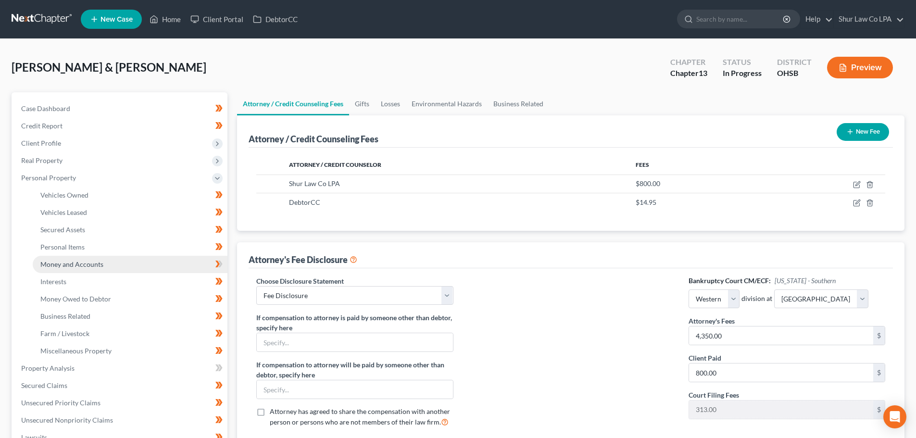
click at [78, 260] on span "Money and Accounts" at bounding box center [71, 264] width 63 height 8
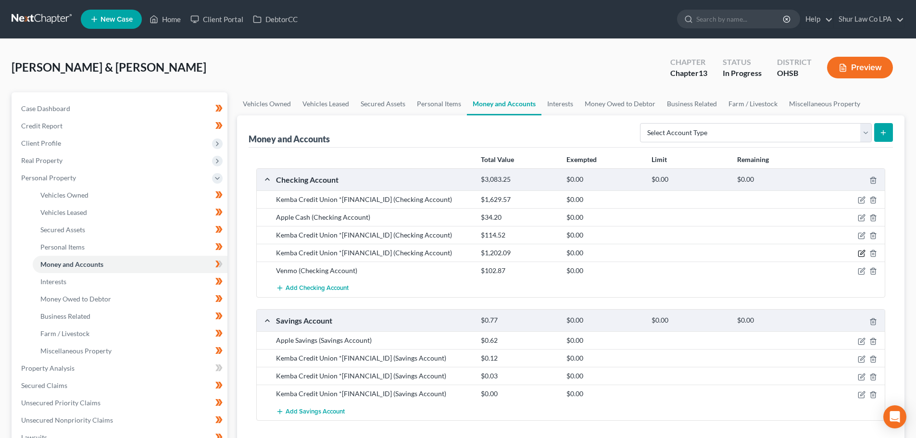
click at [864, 253] on icon "button" at bounding box center [861, 253] width 8 height 8
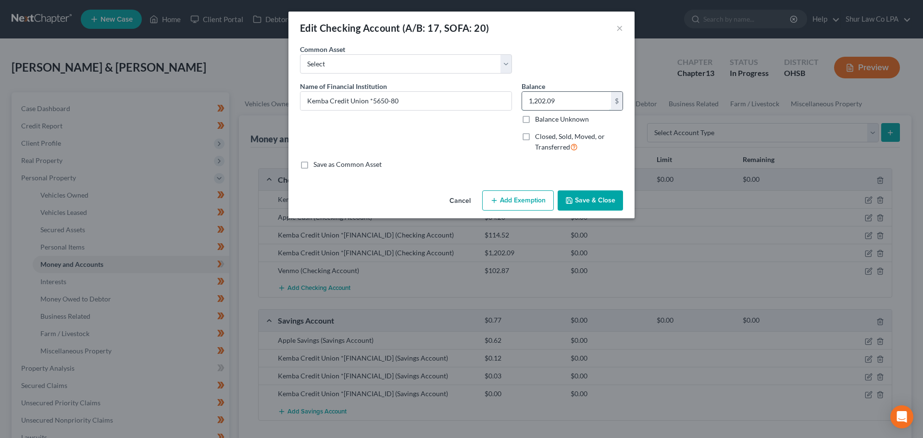
click at [564, 105] on input "1,202.09" at bounding box center [566, 101] width 89 height 18
type input "1.49"
click at [602, 199] on button "Save & Close" at bounding box center [590, 200] width 65 height 20
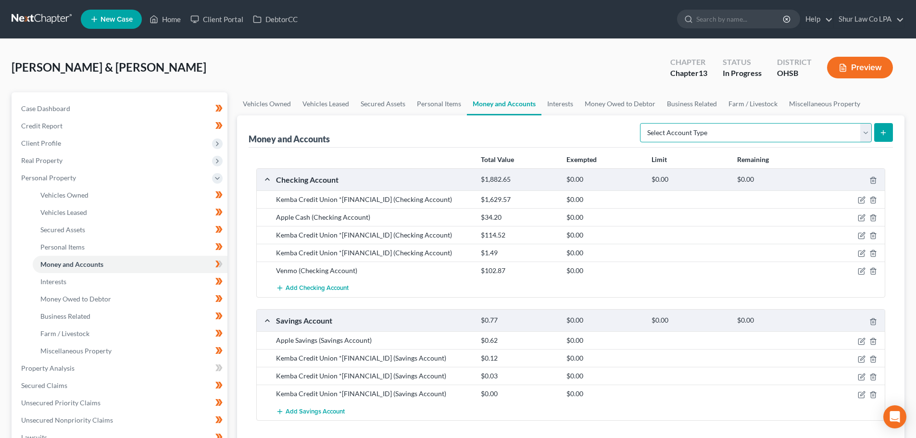
click at [852, 135] on select "Select Account Type Brokerage (A/B: 18, SOFA: 20) Cash on Hand (A/B: 16) Certif…" at bounding box center [756, 132] width 232 height 19
select select "savings"
click at [642, 123] on select "Select Account Type Brokerage (A/B: 18, SOFA: 20) Cash on Hand (A/B: 16) Certif…" at bounding box center [756, 132] width 232 height 19
click at [885, 136] on icon "submit" at bounding box center [883, 133] width 8 height 8
click at [884, 130] on icon "submit" at bounding box center [883, 133] width 8 height 8
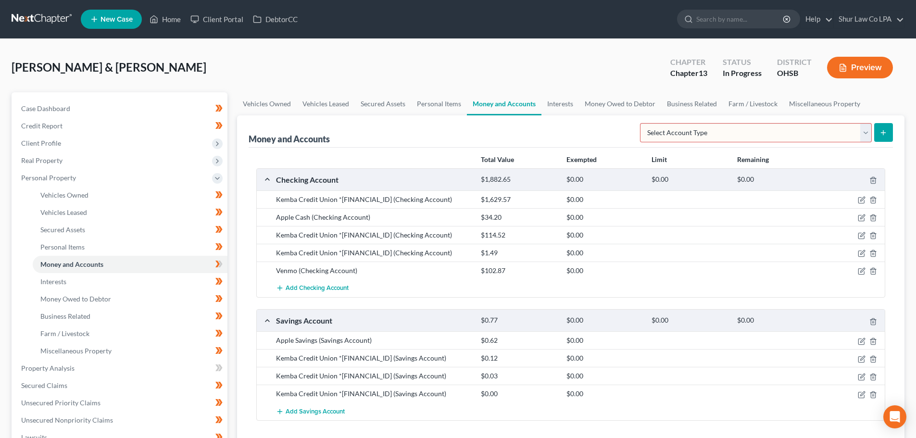
click at [746, 130] on select "Select Account Type Brokerage (A/B: 18, SOFA: 20) Cash on Hand (A/B: 16) Certif…" at bounding box center [756, 132] width 232 height 19
select select "savings"
click at [642, 123] on select "Select Account Type Brokerage (A/B: 18, SOFA: 20) Cash on Hand (A/B: 16) Certif…" at bounding box center [756, 132] width 232 height 19
click at [888, 128] on button "submit" at bounding box center [883, 132] width 19 height 19
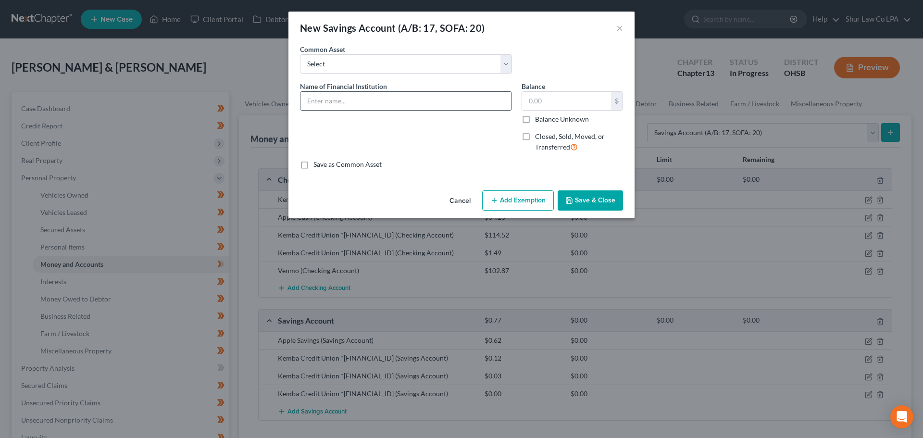
click at [401, 102] on input "text" at bounding box center [405, 101] width 211 height 18
click at [384, 103] on input "Kemba Credit Union *5649-80" at bounding box center [405, 101] width 211 height 18
click at [405, 99] on input "Kemba Credit Union *5648-80" at bounding box center [405, 101] width 211 height 18
type input "Kemba Credit Union *5648-05"
click at [537, 101] on input "text" at bounding box center [566, 101] width 89 height 18
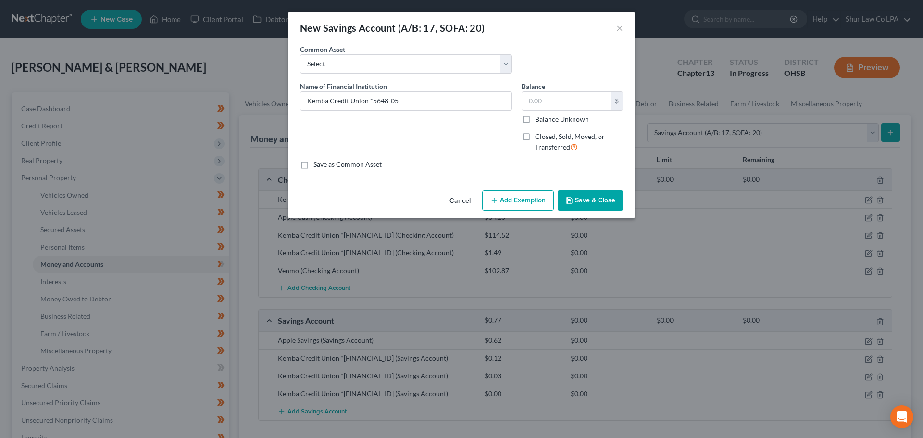
click at [477, 130] on div "Name of Financial Institution * Kemba Credit Union *5648-05" at bounding box center [406, 120] width 222 height 79
click at [565, 95] on input "text" at bounding box center [566, 101] width 89 height 18
type input "0.00"
click at [600, 204] on button "Save & Close" at bounding box center [590, 200] width 65 height 20
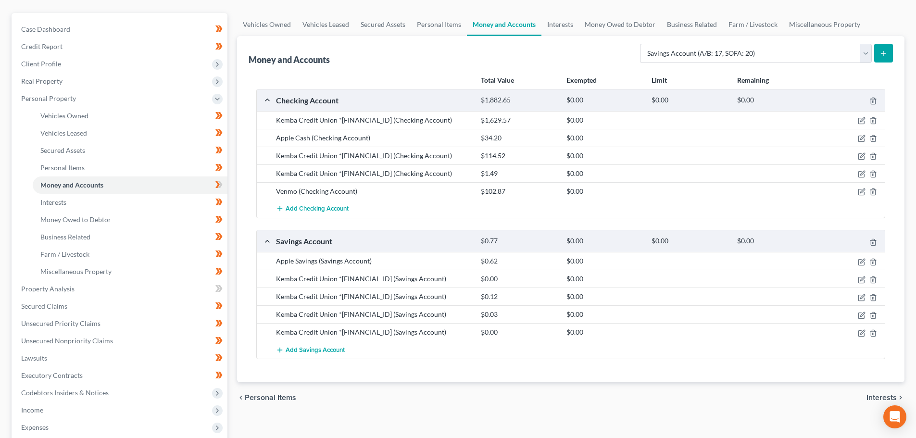
scroll to position [96, 0]
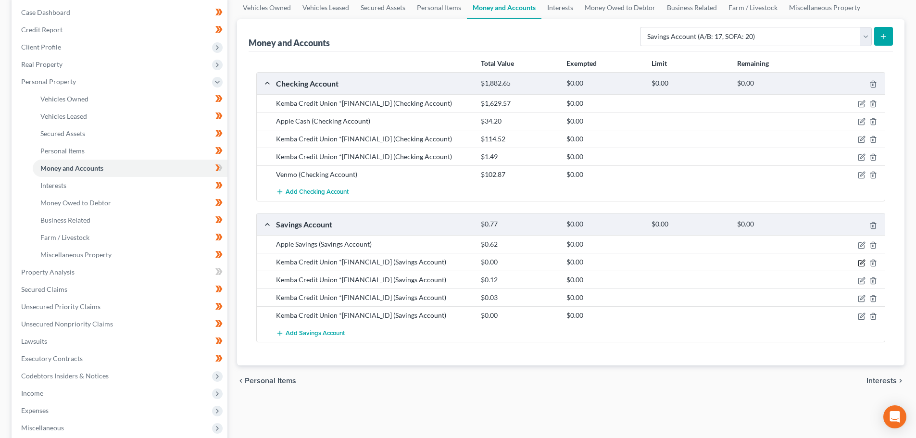
click at [861, 262] on icon "button" at bounding box center [862, 262] width 4 height 4
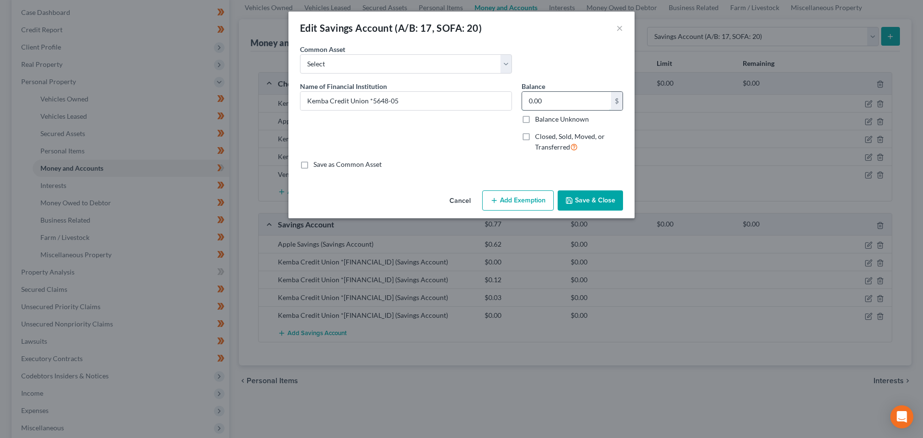
click at [550, 99] on input "0.00" at bounding box center [566, 101] width 89 height 18
type input "0.91"
click at [601, 196] on button "Save & Close" at bounding box center [590, 200] width 65 height 20
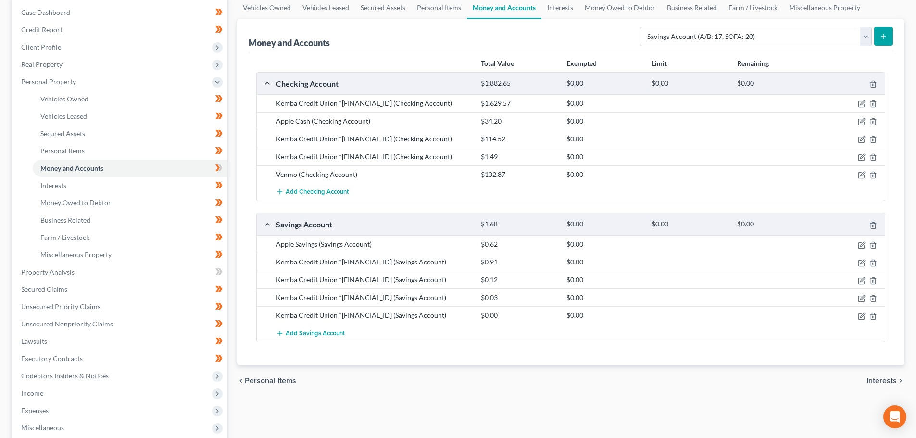
click at [885, 37] on icon "submit" at bounding box center [883, 37] width 8 height 8
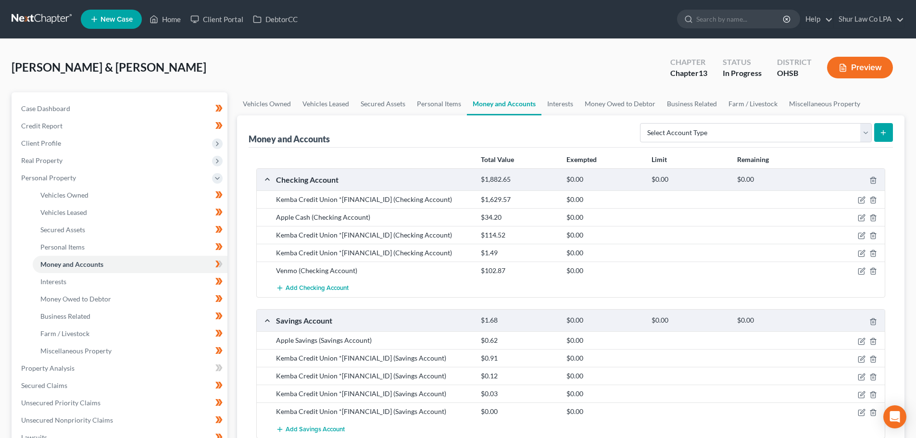
click at [884, 132] on icon "submit" at bounding box center [883, 133] width 8 height 8
click at [677, 135] on select "Select Account Type Brokerage (A/B: 18, SOFA: 20) Cash on Hand (A/B: 16) Certif…" at bounding box center [756, 132] width 232 height 19
select select "savings"
click at [642, 123] on select "Select Account Type Brokerage (A/B: 18, SOFA: 20) Cash on Hand (A/B: 16) Certif…" at bounding box center [756, 132] width 232 height 19
click at [885, 132] on icon "submit" at bounding box center [883, 133] width 8 height 8
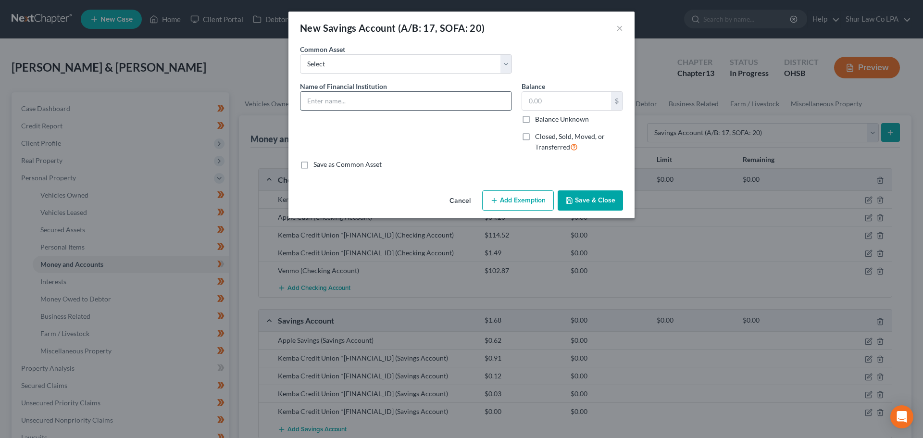
click at [356, 99] on input "text" at bounding box center [405, 101] width 211 height 18
type input "Kemba Credit Union *5648-00"
click at [540, 103] on input "text" at bounding box center [566, 101] width 89 height 18
type input "0.03"
click at [588, 196] on button "Save & Close" at bounding box center [590, 200] width 65 height 20
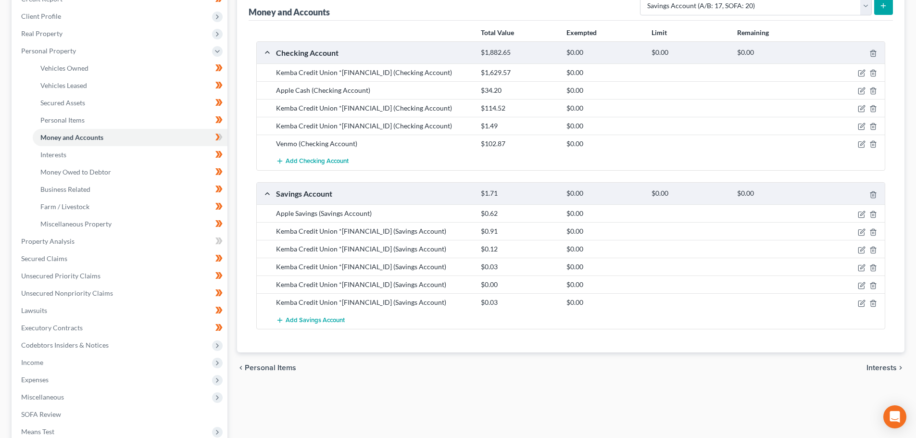
scroll to position [192, 0]
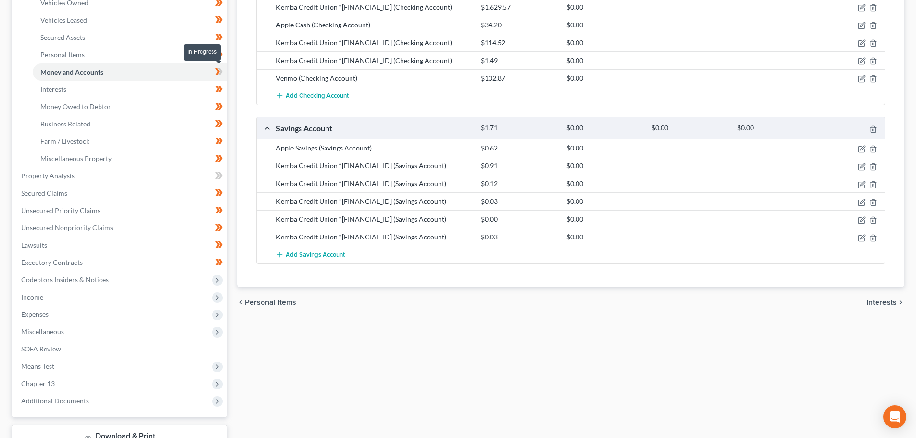
click at [219, 73] on icon at bounding box center [218, 72] width 7 height 12
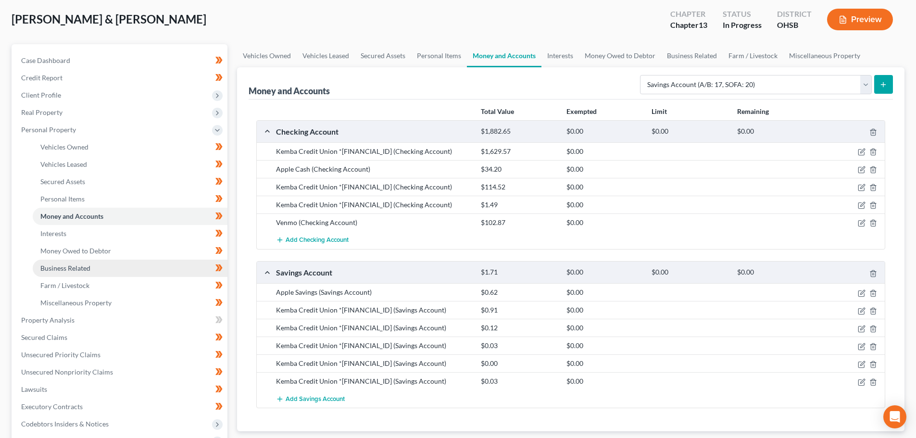
scroll to position [144, 0]
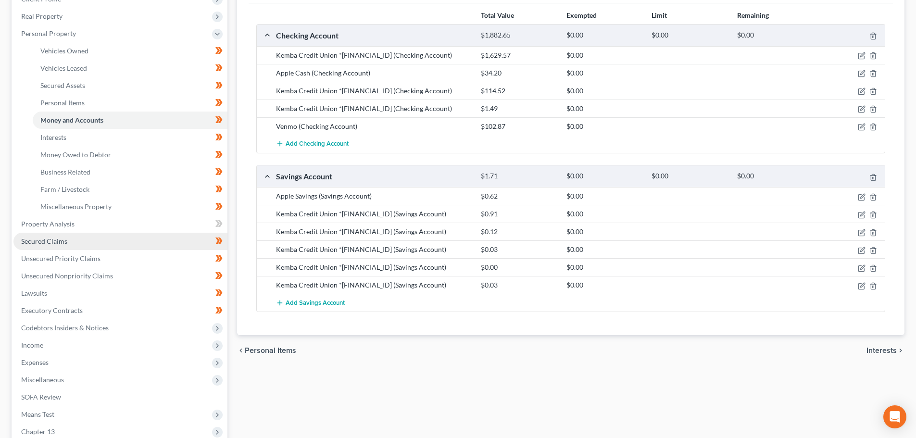
click at [62, 235] on link "Secured Claims" at bounding box center [120, 241] width 214 height 17
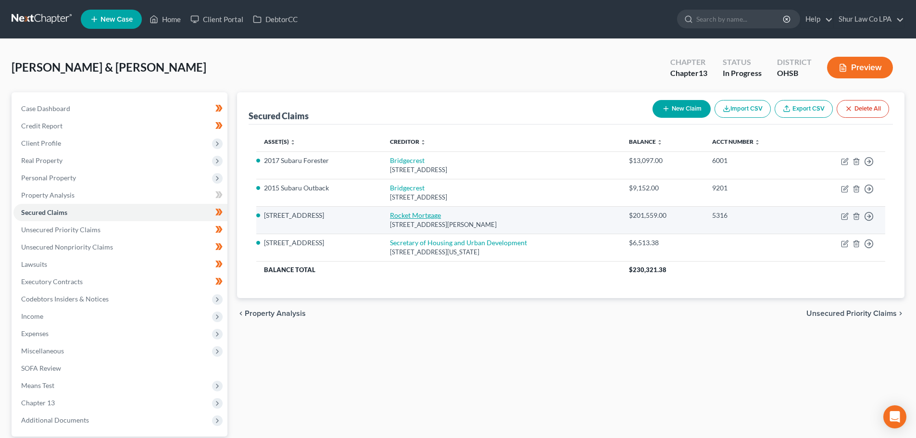
click at [412, 214] on link "Rocket Mortgage" at bounding box center [415, 215] width 51 height 8
select select "23"
select select "4"
select select "2"
select select "0"
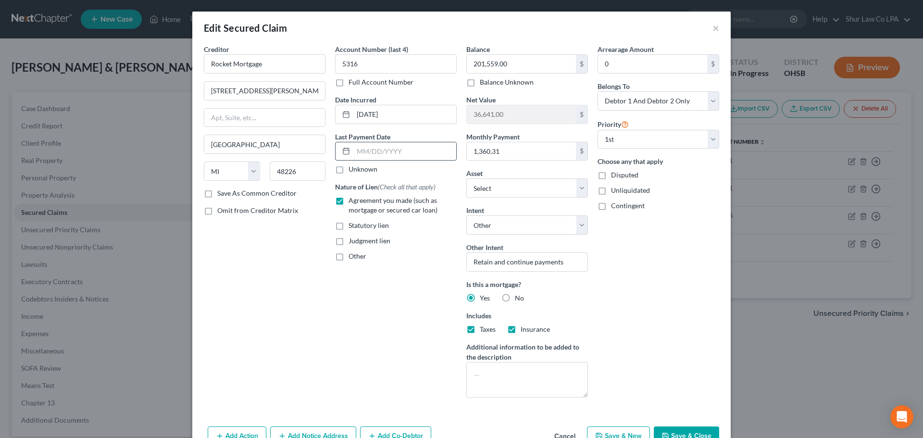
click at [379, 151] on input "text" at bounding box center [404, 151] width 103 height 18
type input "2"
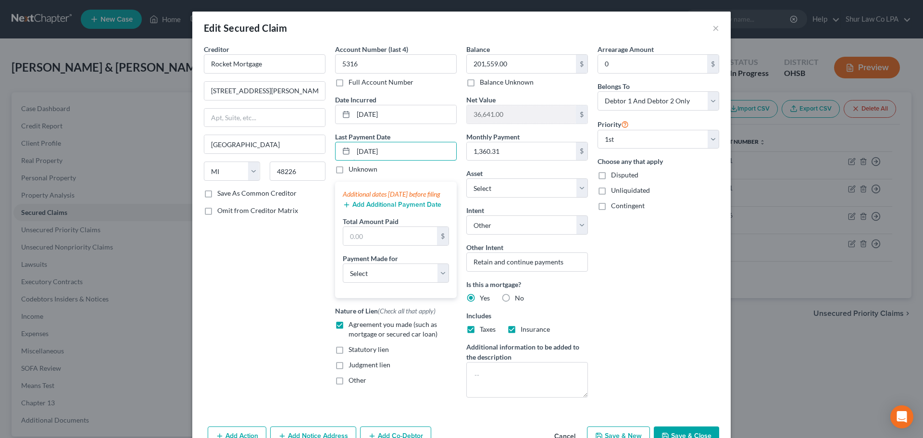
type input "[DATE]"
click at [363, 209] on button "Add Additional Payment Date" at bounding box center [392, 205] width 99 height 8
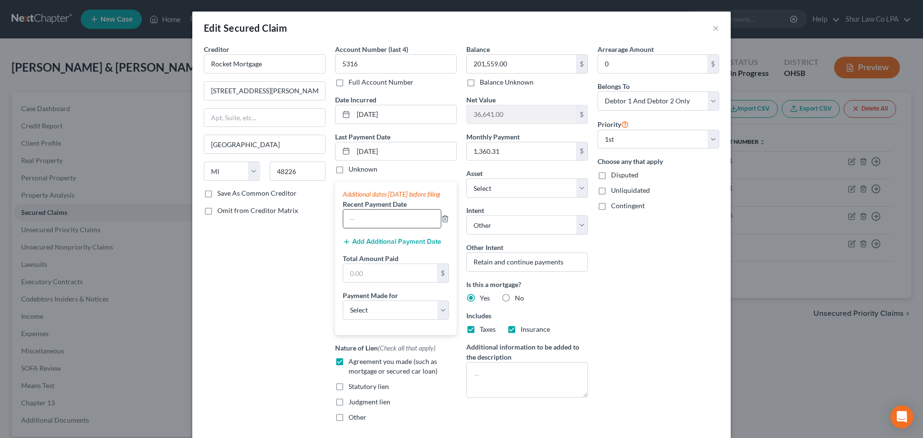
click at [360, 228] on input "text" at bounding box center [392, 219] width 98 height 18
type input "[DATE]"
click at [359, 246] on button "Add Additional Payment Date" at bounding box center [392, 242] width 99 height 8
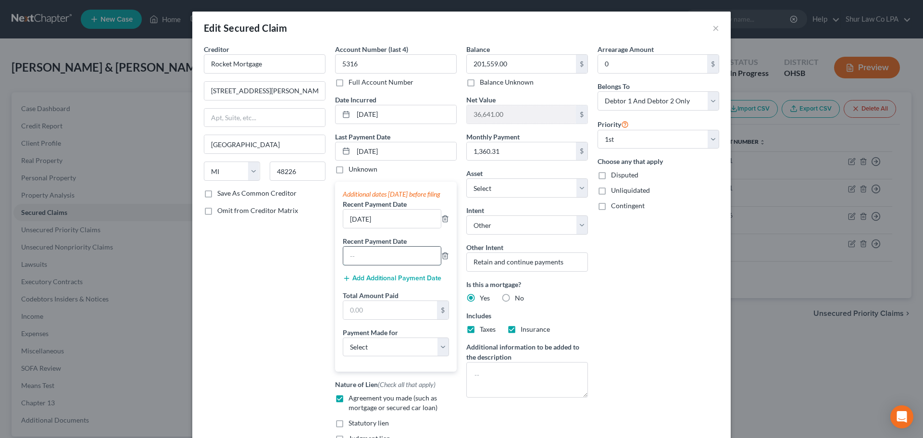
click at [357, 263] on input "text" at bounding box center [392, 256] width 98 height 18
type input "[DATE]"
click at [355, 319] on input "text" at bounding box center [390, 310] width 94 height 18
click at [368, 357] on select "Select Car Credit Card Loan Repayment Mortgage Other Suppliers Or Vendors" at bounding box center [396, 346] width 106 height 19
select select "3"
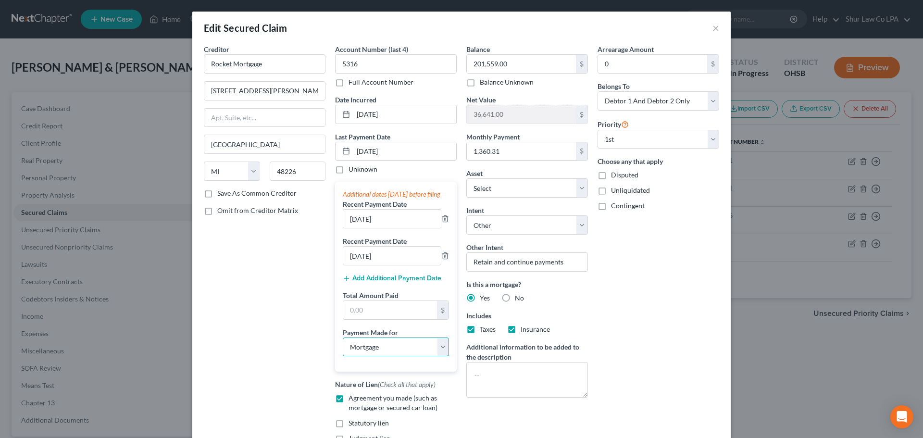
click at [343, 347] on select "Select Car Credit Card Loan Repayment Mortgage Other Suppliers Or Vendors" at bounding box center [396, 346] width 106 height 19
click at [367, 319] on input "text" at bounding box center [390, 310] width 94 height 18
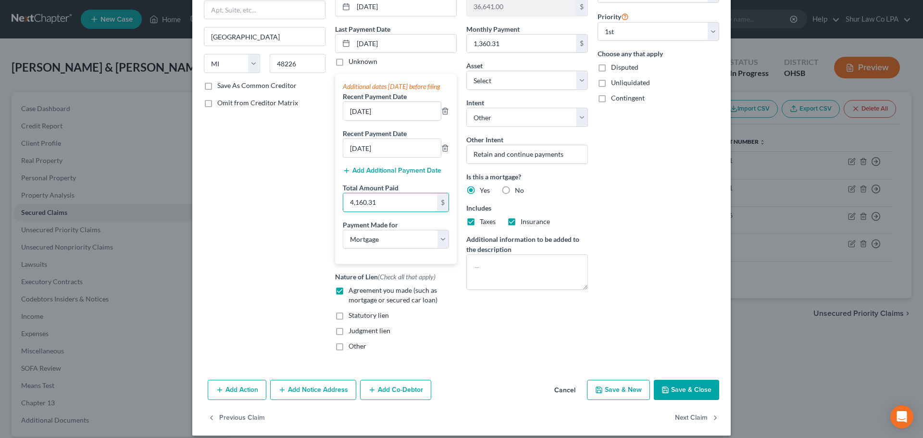
scroll to position [126, 0]
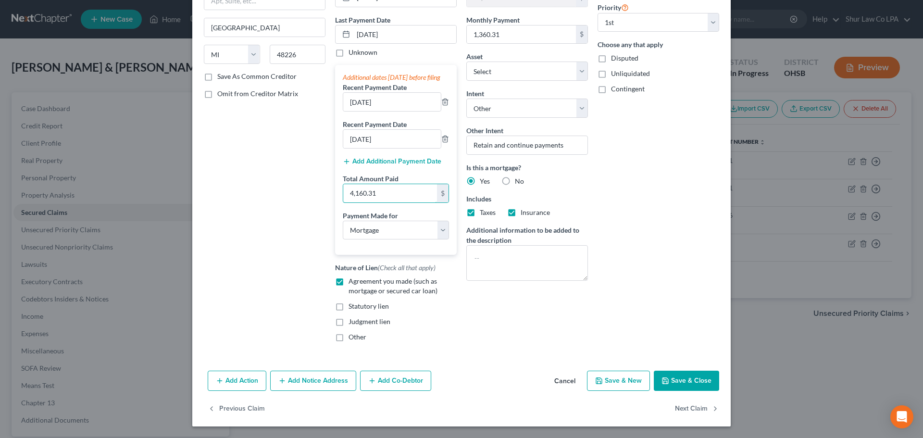
type input "4,160.31"
click at [697, 378] on button "Save & Close" at bounding box center [686, 381] width 65 height 20
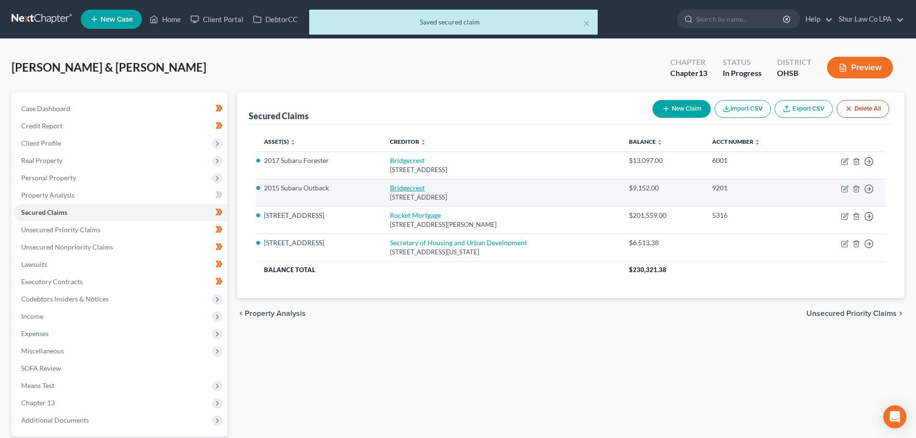
click at [414, 188] on link "Bridgecrest" at bounding box center [407, 188] width 35 height 8
select select "3"
select select "2"
select select "0"
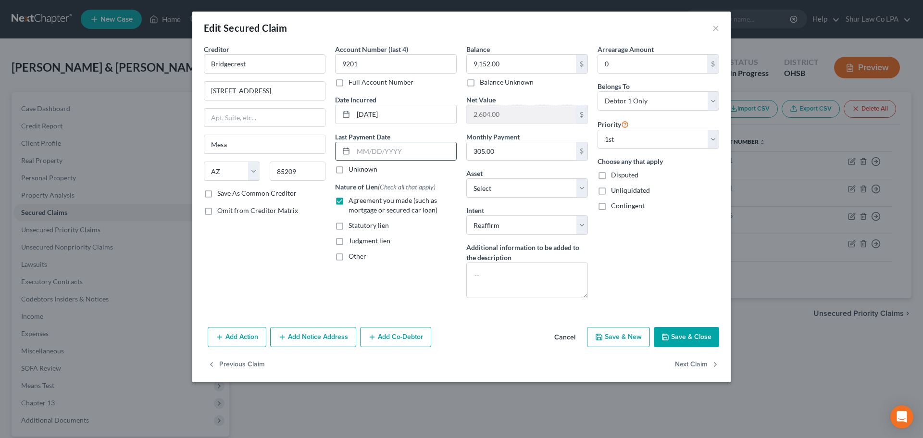
click at [358, 148] on input "text" at bounding box center [404, 151] width 103 height 18
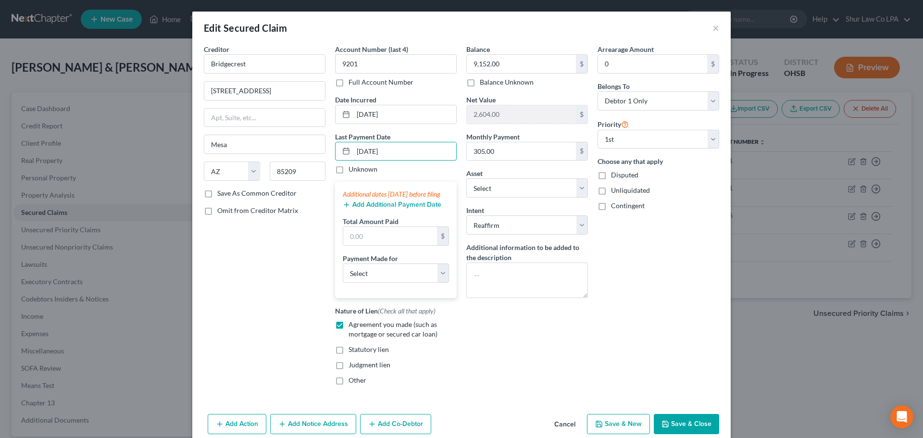
type input "[DATE]"
click at [371, 209] on button "Add Additional Payment Date" at bounding box center [392, 205] width 99 height 8
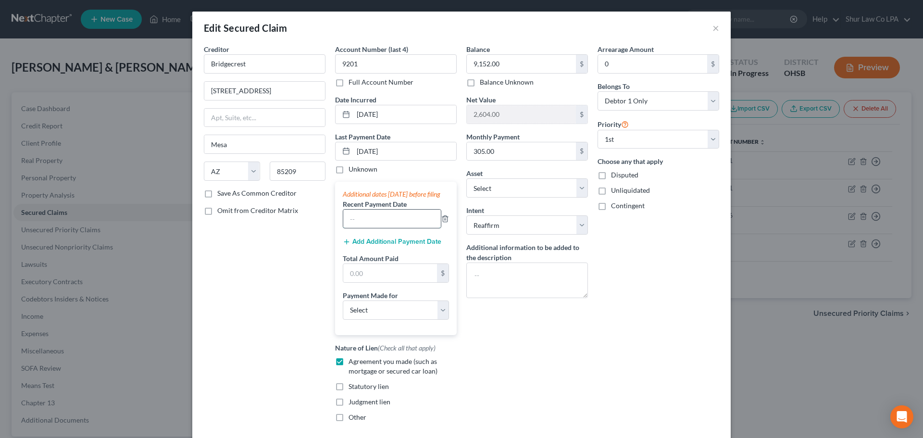
click at [368, 228] on input "text" at bounding box center [392, 219] width 98 height 18
type input "[DATE]"
click at [400, 246] on div "Add Additional Payment Date" at bounding box center [396, 241] width 106 height 10
click at [360, 246] on button "Add Additional Payment Date" at bounding box center [392, 242] width 99 height 8
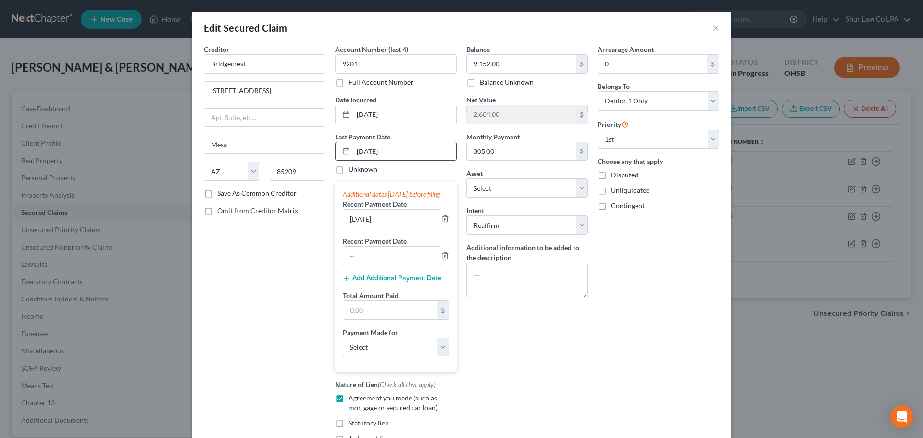
click at [393, 154] on input "[DATE]" at bounding box center [404, 151] width 103 height 18
click at [392, 154] on input "[DATE]" at bounding box center [404, 151] width 103 height 18
type input "[DATE]"
click at [371, 228] on input "[DATE]" at bounding box center [392, 219] width 98 height 18
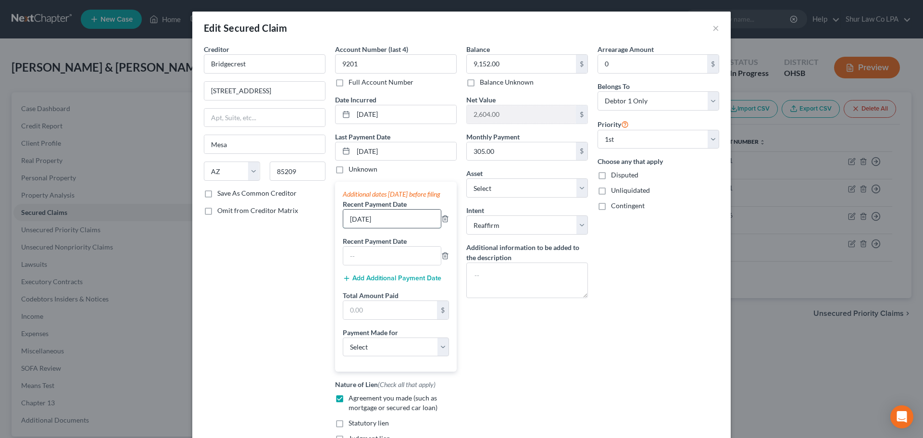
click at [371, 228] on input "[DATE]" at bounding box center [392, 219] width 98 height 18
type input "[DATE]"
drag, startPoint x: 367, startPoint y: 266, endPoint x: 372, endPoint y: 267, distance: 5.0
click at [369, 265] on input "text" at bounding box center [392, 256] width 98 height 18
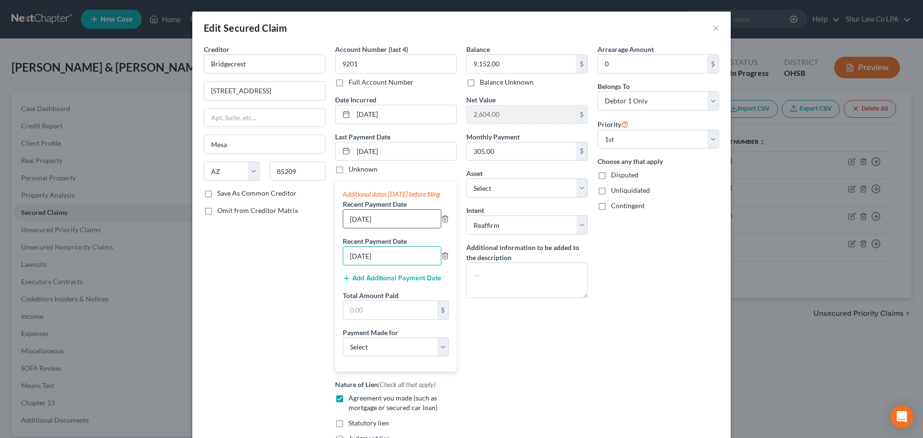
type input "[DATE]"
click at [364, 228] on input "[DATE]" at bounding box center [392, 219] width 98 height 18
type input "[DATE]"
click at [374, 319] on input "text" at bounding box center [390, 310] width 94 height 18
click at [384, 357] on select "Select Car Credit Card Loan Repayment Mortgage Other Suppliers Or Vendors" at bounding box center [396, 346] width 106 height 19
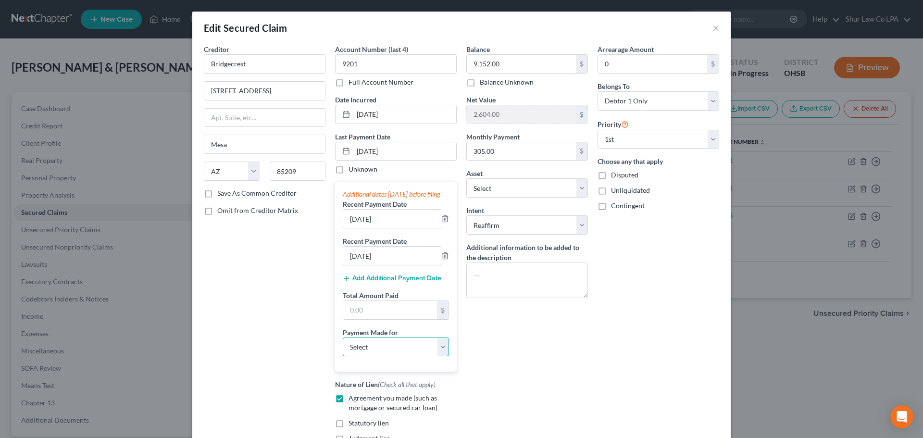
select select "0"
click at [343, 347] on select "Select Car Credit Card Loan Repayment Mortgage Other Suppliers Or Vendors" at bounding box center [396, 346] width 106 height 19
click at [371, 319] on input "text" at bounding box center [390, 310] width 94 height 18
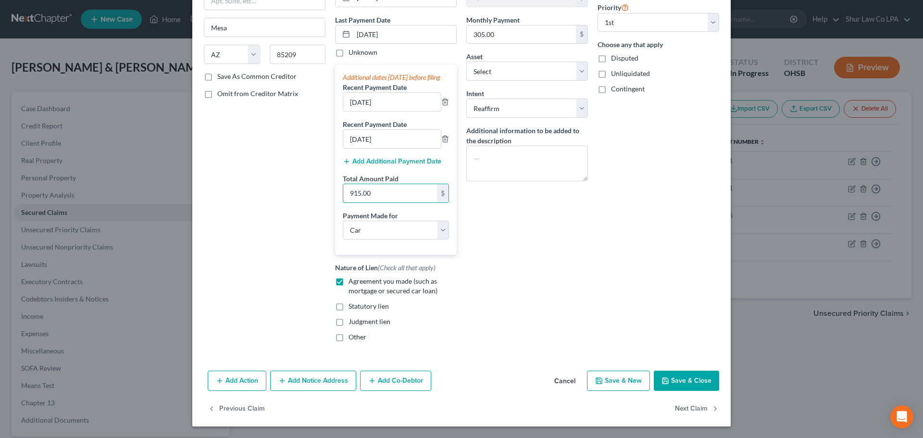
type input "915.00"
click at [693, 380] on button "Save & Close" at bounding box center [686, 381] width 65 height 20
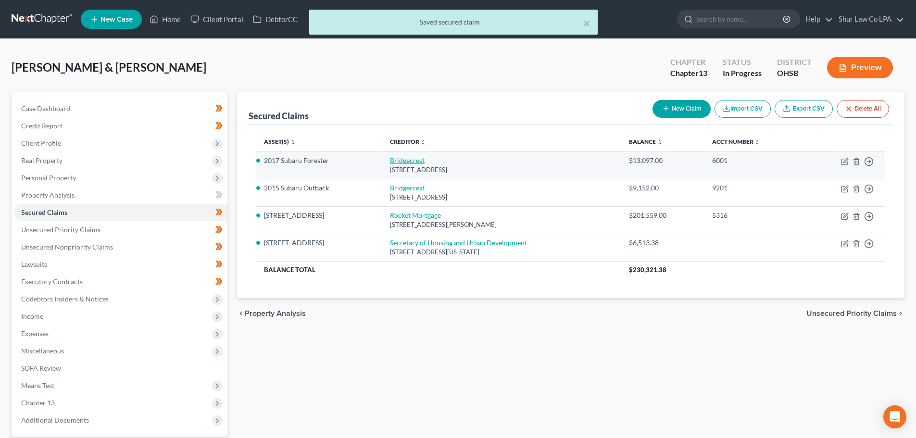
click at [412, 160] on link "Bridgecrest" at bounding box center [407, 160] width 35 height 8
select select "3"
select select "2"
select select "1"
select select "0"
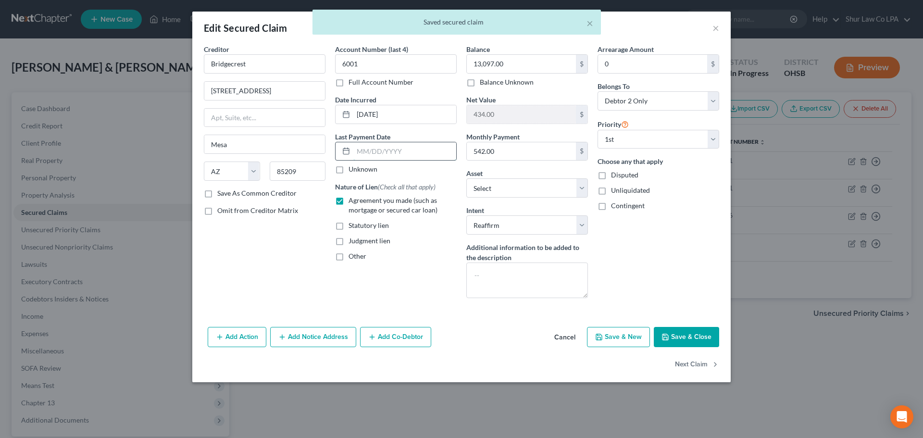
click at [381, 158] on input "text" at bounding box center [404, 151] width 103 height 18
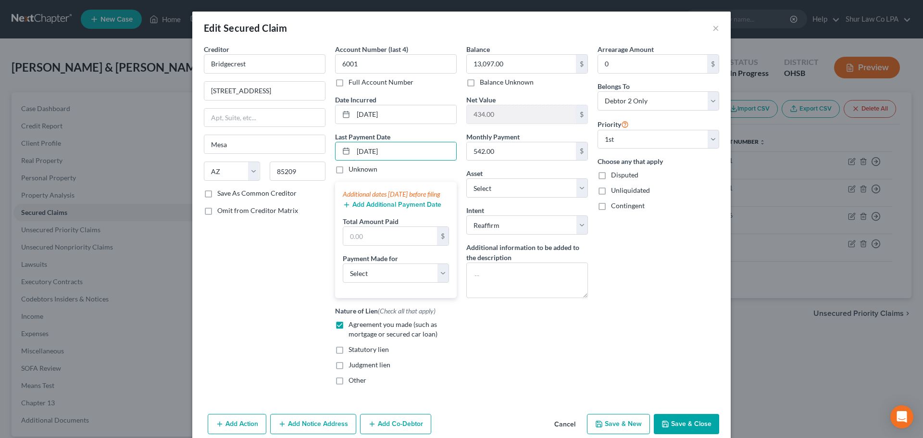
type input "[DATE]"
click at [368, 209] on button "Add Additional Payment Date" at bounding box center [392, 205] width 99 height 8
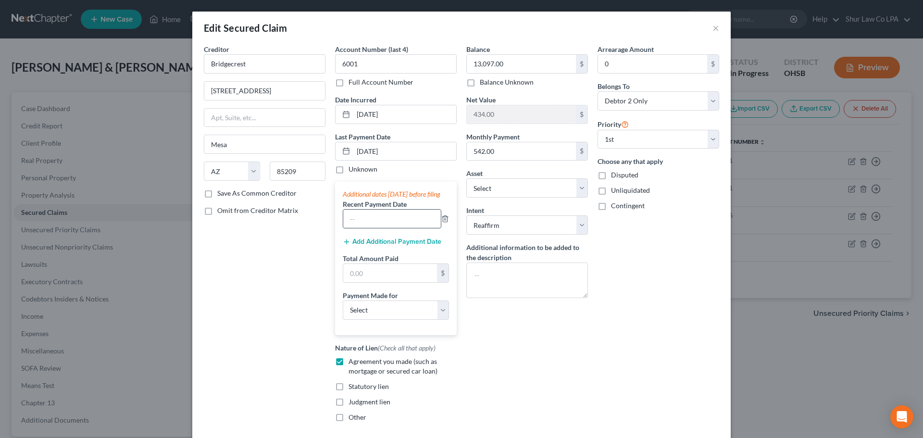
click at [368, 228] on input "text" at bounding box center [392, 219] width 98 height 18
type input "9"
type input "[DATE]"
click at [382, 246] on button "Add Additional Payment Date" at bounding box center [392, 242] width 99 height 8
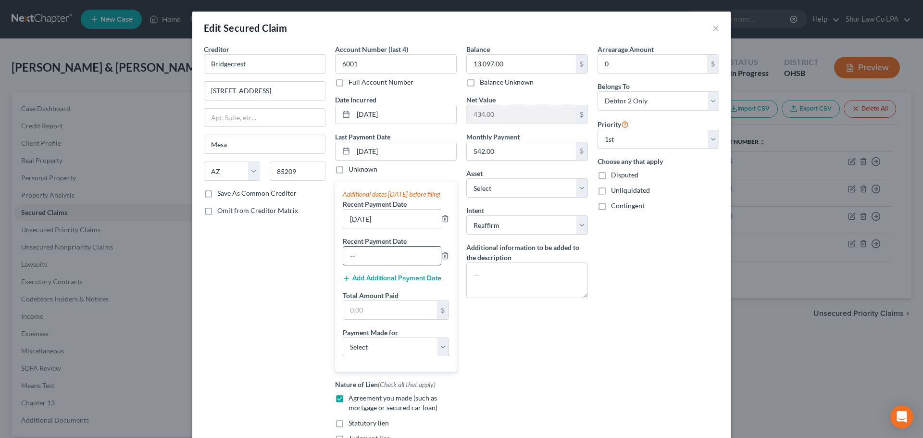
click at [363, 265] on input "text" at bounding box center [392, 256] width 98 height 18
type input "[DATE]"
click at [384, 313] on input "text" at bounding box center [390, 310] width 94 height 18
type input "1,495.00"
click at [388, 357] on select "Select Car Credit Card Loan Repayment Mortgage Other Suppliers Or Vendors" at bounding box center [396, 346] width 106 height 19
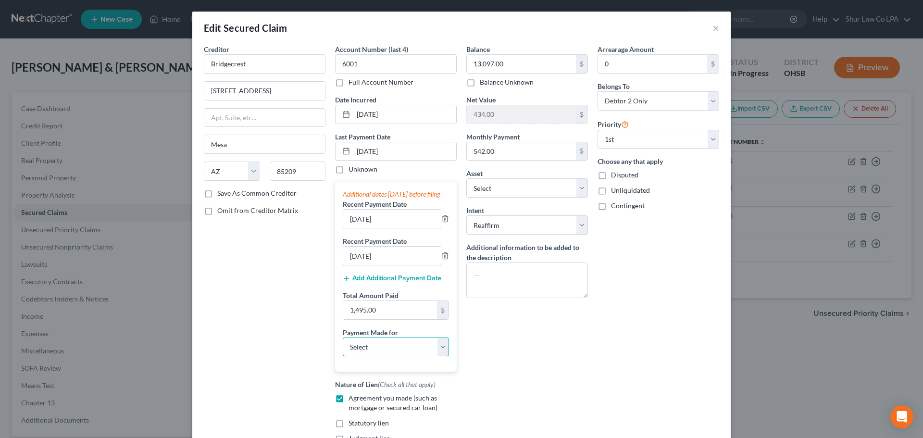
select select "0"
click at [343, 347] on select "Select Car Credit Card Loan Repayment Mortgage Other Suppliers Or Vendors" at bounding box center [396, 346] width 106 height 19
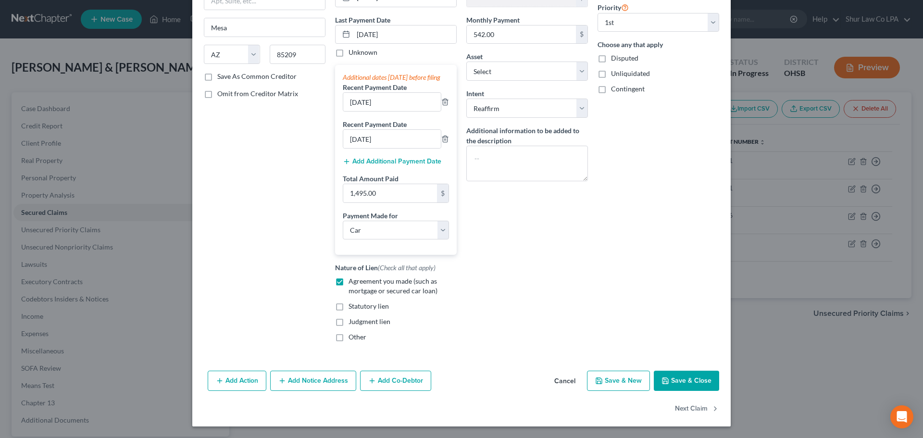
click at [689, 380] on button "Save & Close" at bounding box center [686, 381] width 65 height 20
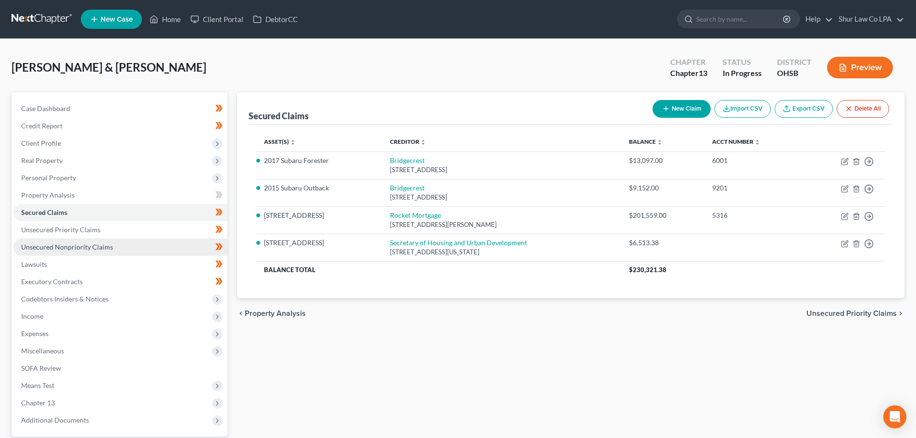
click at [93, 246] on span "Unsecured Nonpriority Claims" at bounding box center [67, 247] width 92 height 8
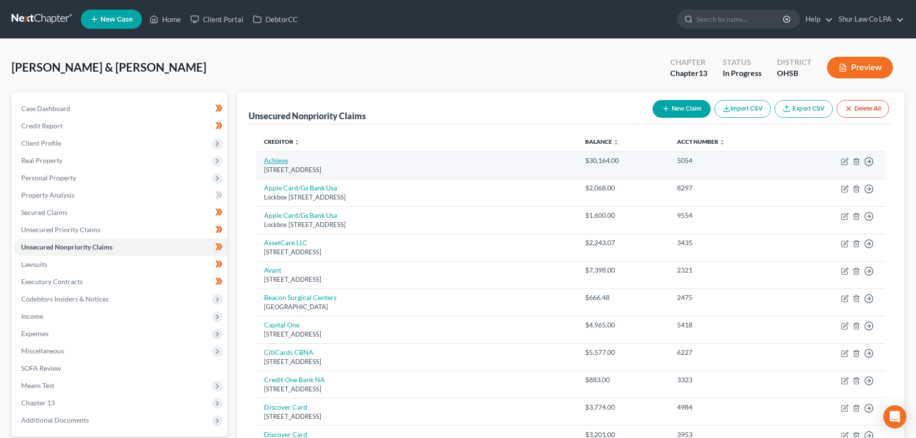
click at [277, 161] on link "Achieve" at bounding box center [276, 160] width 24 height 8
select select "4"
select select "10"
select select "2"
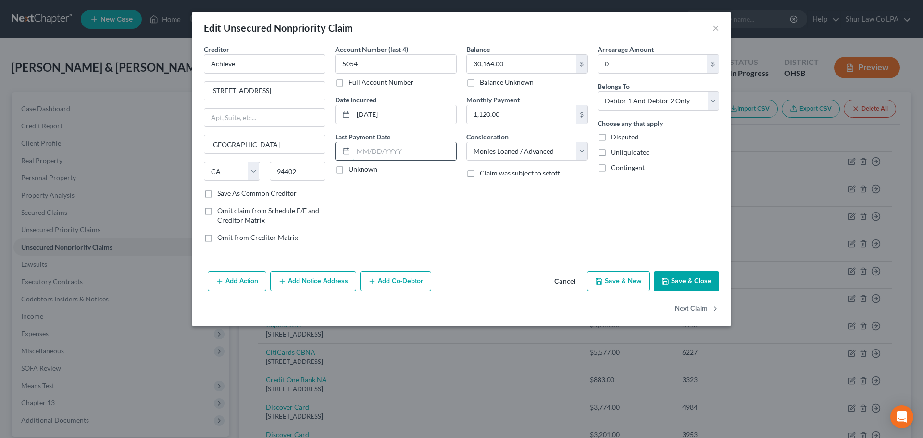
click at [378, 151] on input "text" at bounding box center [404, 151] width 103 height 18
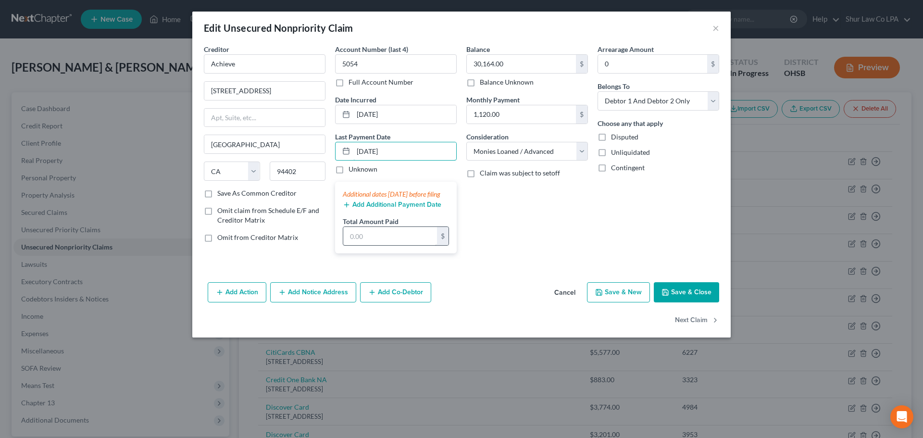
type input "[DATE]"
click at [391, 245] on input "text" at bounding box center [390, 236] width 94 height 18
type input "1,120.00"
click at [690, 302] on button "Save & Close" at bounding box center [686, 292] width 65 height 20
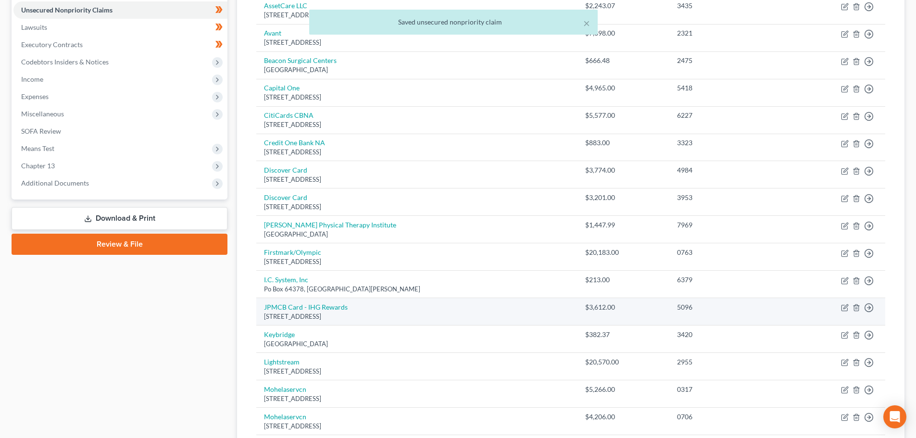
scroll to position [240, 0]
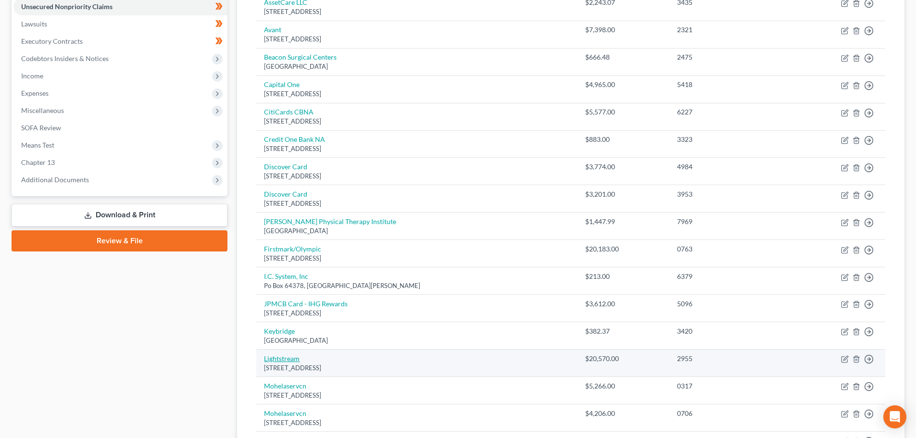
click at [287, 358] on link "Lightstream" at bounding box center [282, 358] width 36 height 8
select select "4"
select select "10"
select select "0"
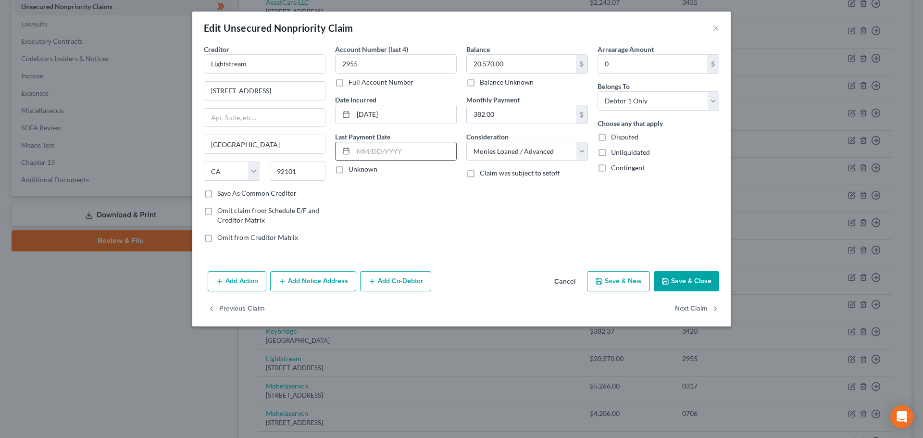
click at [385, 152] on input "text" at bounding box center [404, 151] width 103 height 18
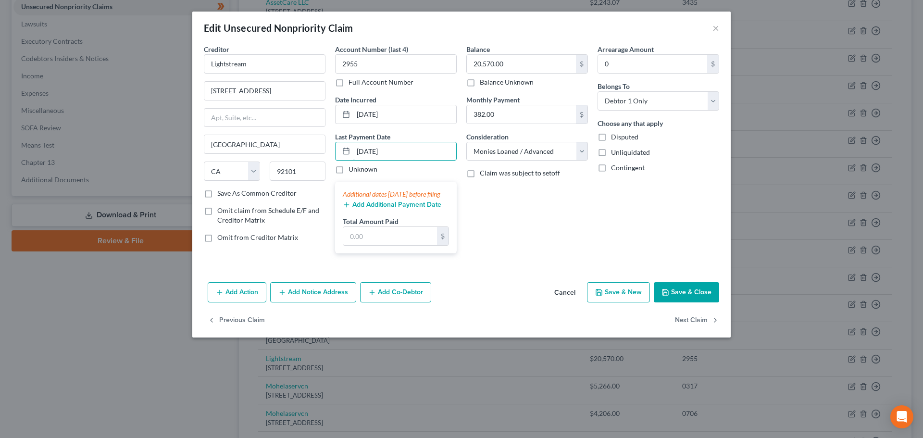
type input "[DATE]"
click at [381, 209] on button "Add Additional Payment Date" at bounding box center [392, 205] width 99 height 8
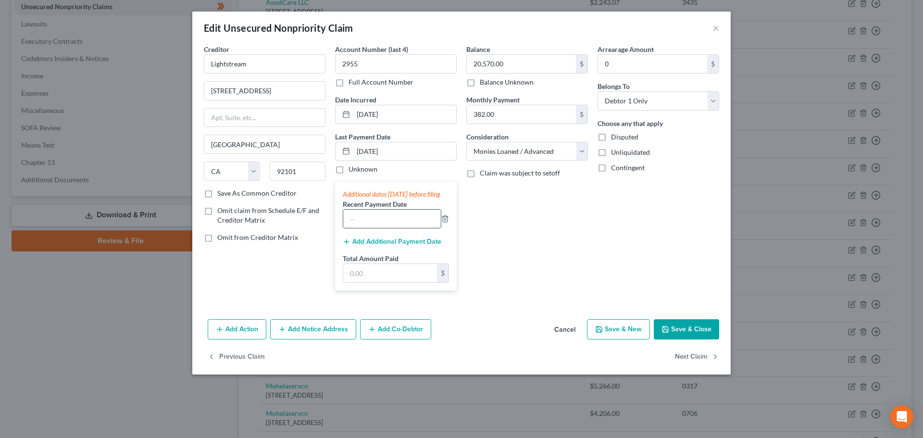
click at [367, 228] on input "text" at bounding box center [392, 219] width 98 height 18
type input "[DATE]"
click at [403, 279] on input "text" at bounding box center [390, 273] width 94 height 18
type input "764.26"
click at [670, 339] on button "Save & Close" at bounding box center [686, 329] width 65 height 20
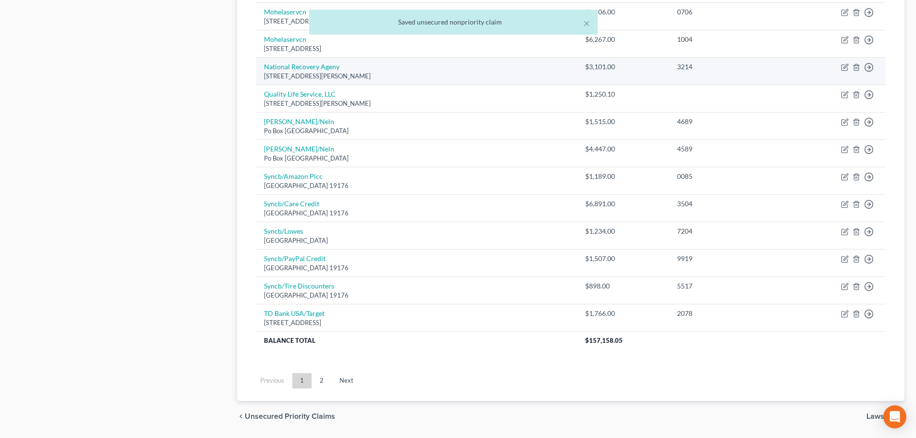
scroll to position [672, 0]
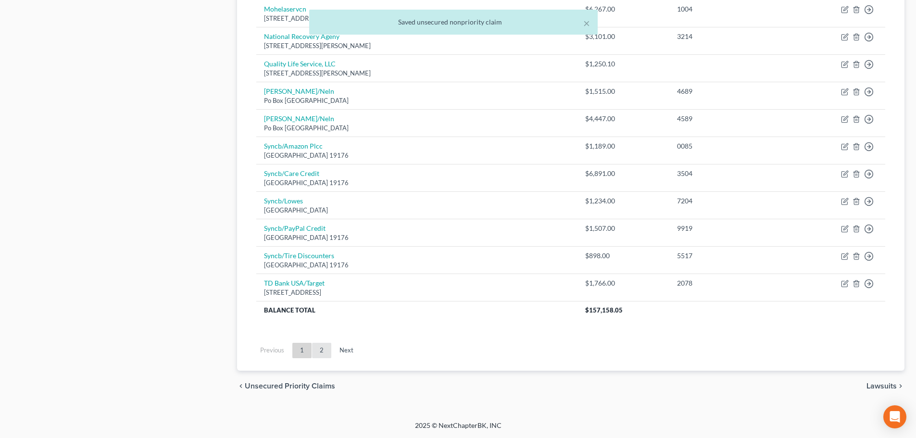
click at [322, 347] on link "2" at bounding box center [321, 350] width 19 height 15
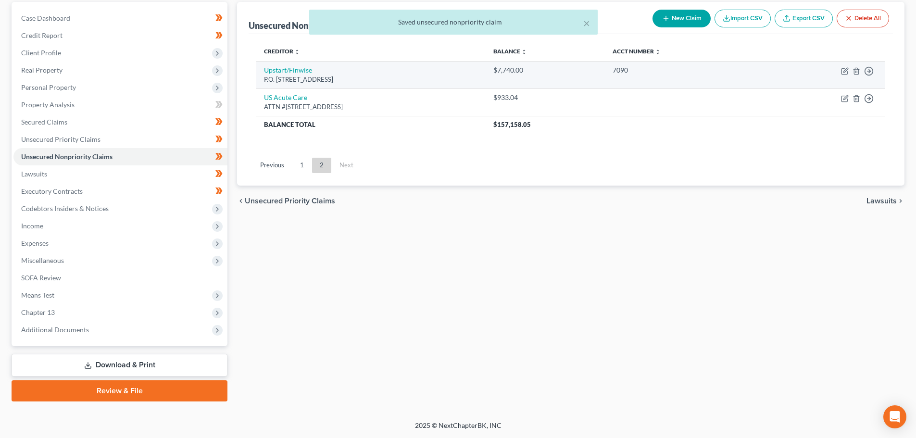
click at [300, 75] on td "Upstart/Finwise P.O. [STREET_ADDRESS]" at bounding box center [370, 74] width 229 height 27
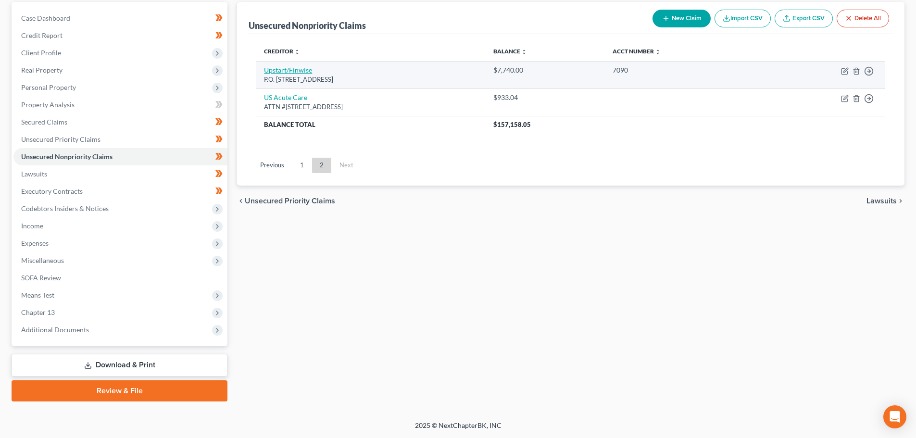
click at [302, 72] on link "Upstart/Finwise" at bounding box center [288, 70] width 48 height 8
select select "4"
select select "10"
select select "0"
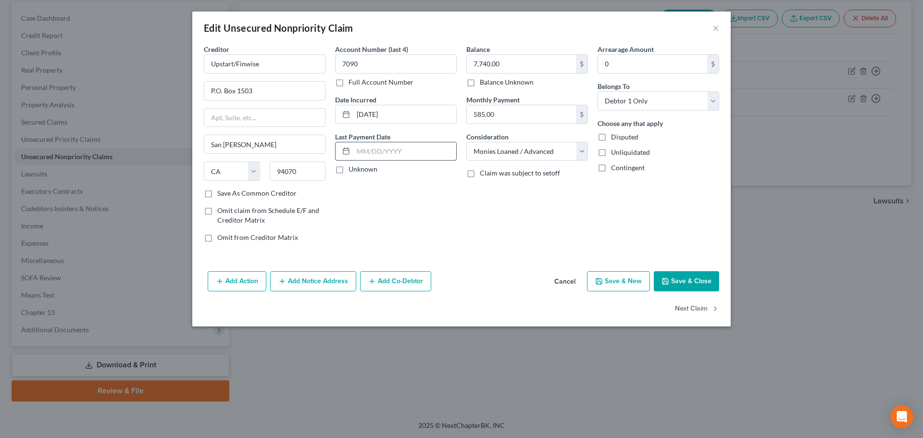
click at [382, 150] on input "text" at bounding box center [404, 151] width 103 height 18
type input "2"
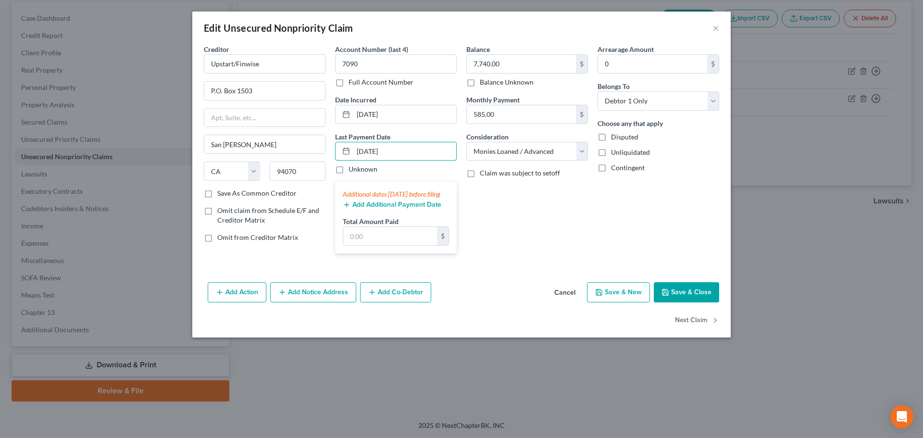
type input "[DATE]"
click at [386, 209] on button "Add Additional Payment Date" at bounding box center [392, 205] width 99 height 8
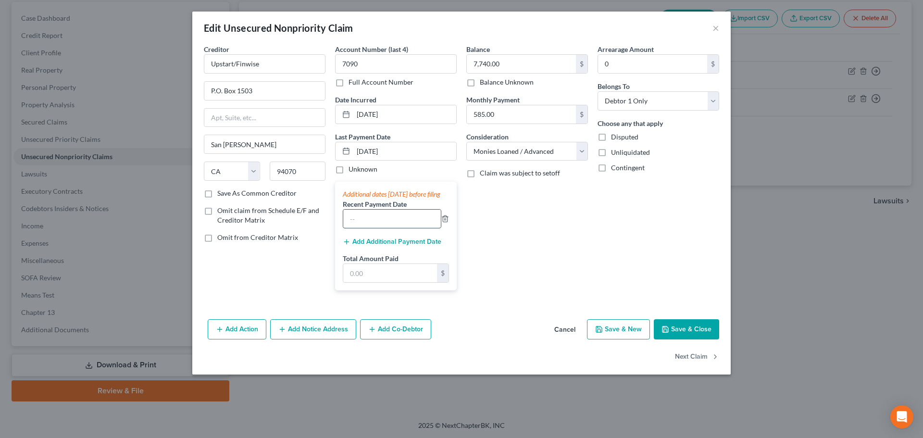
click at [372, 228] on input "text" at bounding box center [392, 219] width 98 height 18
type input "[DATE]"
click at [392, 282] on input "text" at bounding box center [390, 273] width 94 height 18
type input "1,171.08"
click at [671, 331] on button "Save & Close" at bounding box center [686, 329] width 65 height 20
